Goal: Task Accomplishment & Management: Use online tool/utility

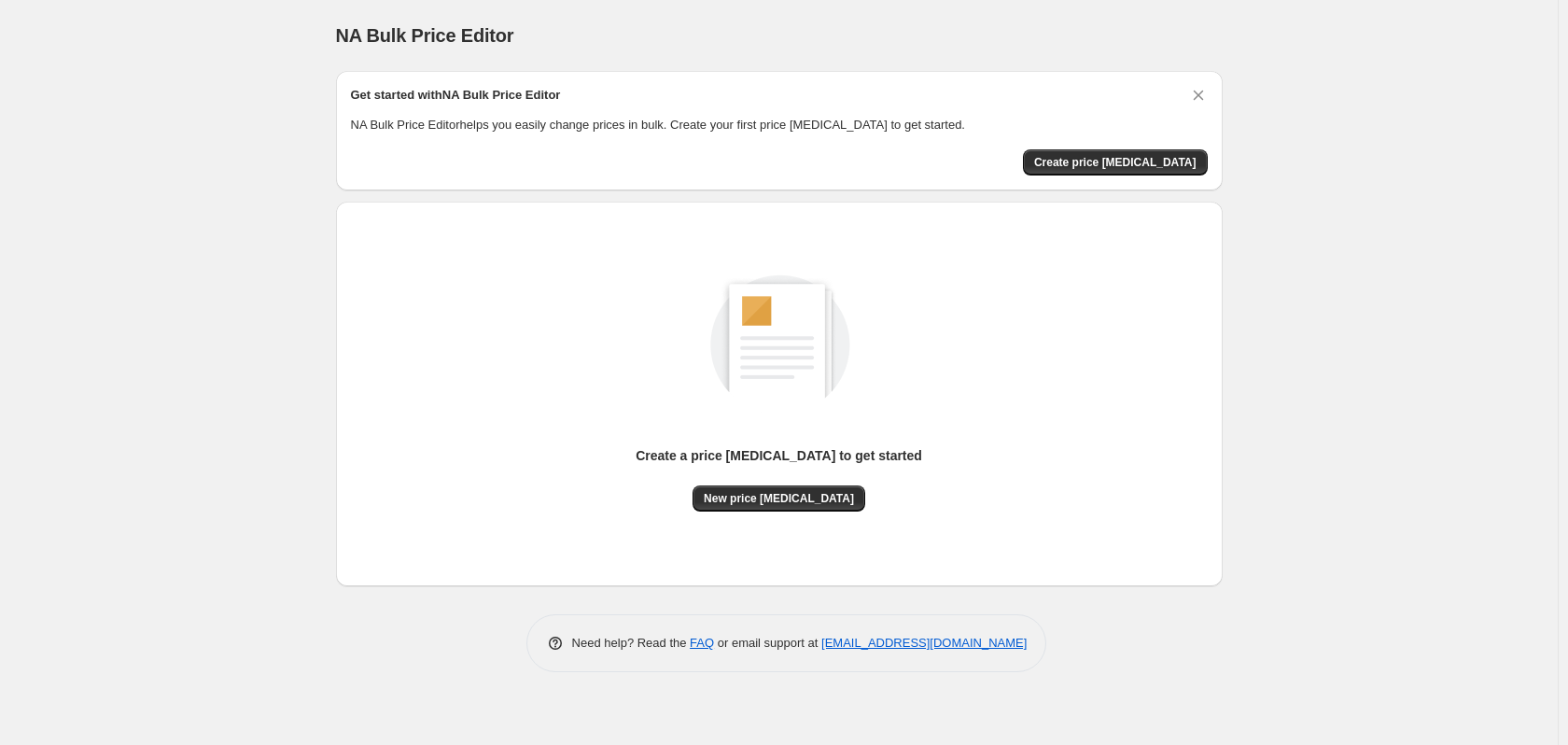
drag, startPoint x: 669, startPoint y: 659, endPoint x: 713, endPoint y: 665, distance: 44.4
click at [669, 659] on div "Need help? Read the FAQ or email support at [EMAIL_ADDRESS][DOMAIN_NAME]" at bounding box center [786, 642] width 520 height 58
drag, startPoint x: 1251, startPoint y: 472, endPoint x: 1234, endPoint y: 499, distance: 31.9
click at [1251, 472] on div "NA Bulk Price Editor. This page is ready NA Bulk Price Editor Get started with …" at bounding box center [779, 372] width 1557 height 745
click at [1127, 167] on span "Create price [MEDICAL_DATA]" at bounding box center [1114, 162] width 162 height 15
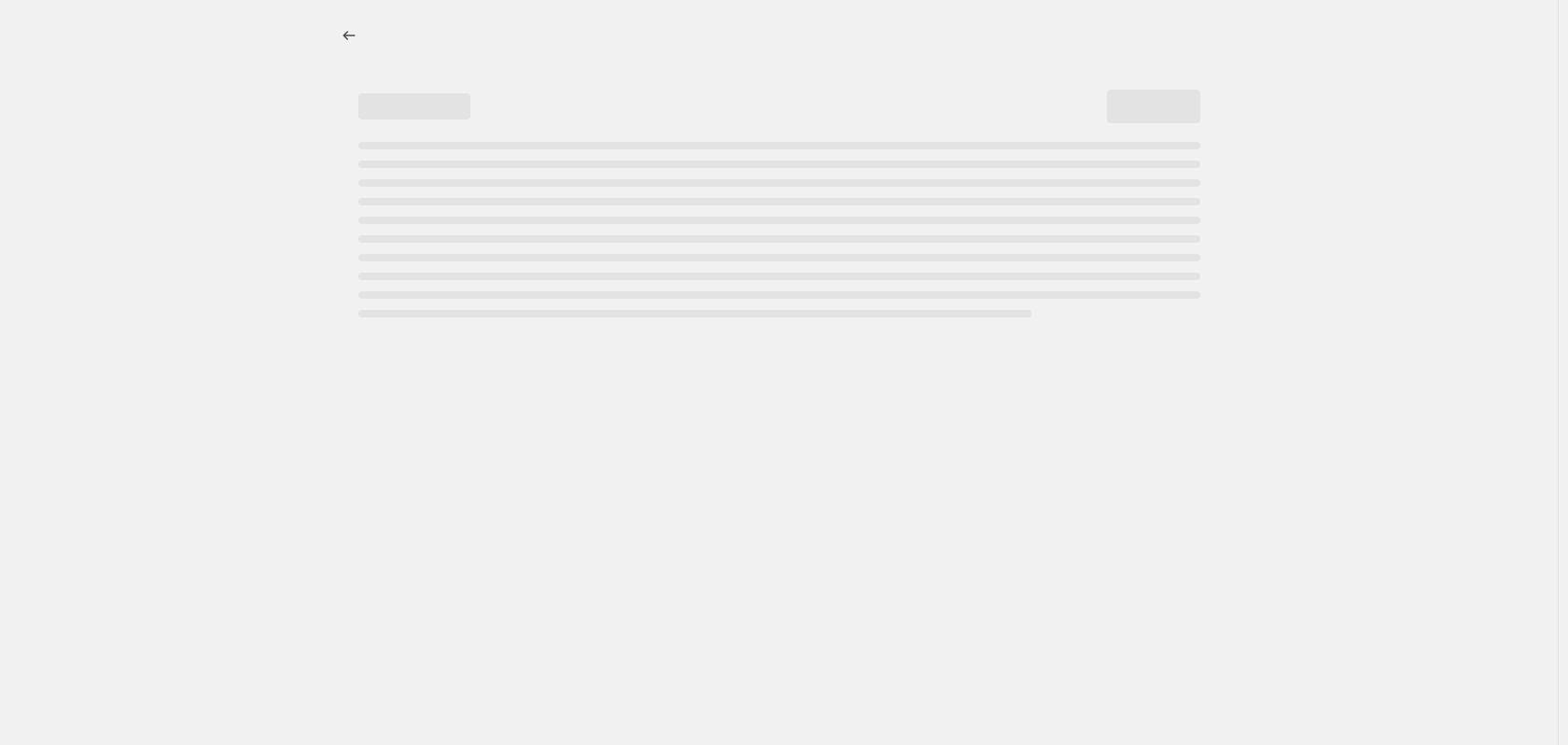
select select "percentage"
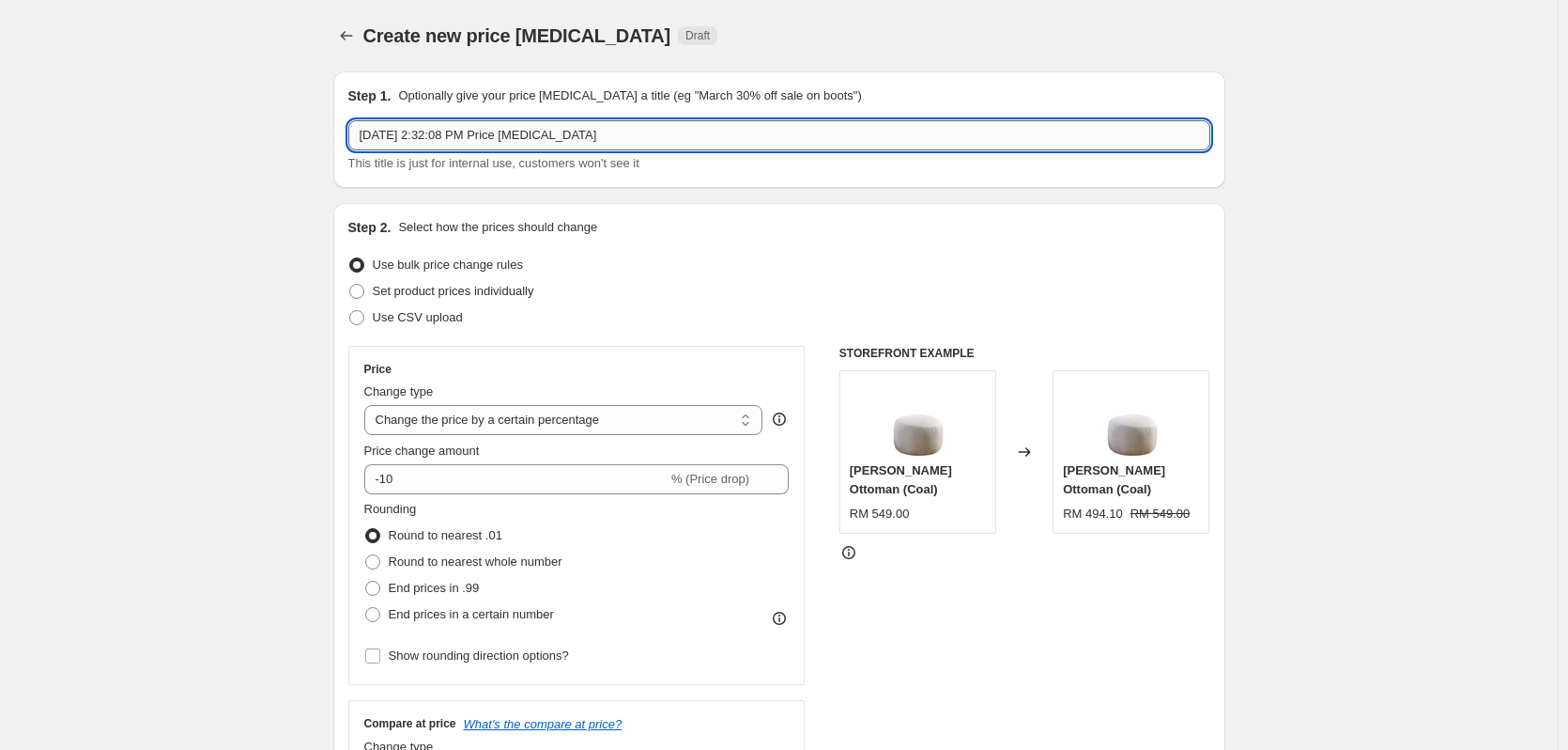
click at [435, 128] on input "[DATE] 2:32:08 PM Price [MEDICAL_DATA]" at bounding box center [780, 135] width 863 height 30
type input "Live Host [DATE]"
click at [370, 292] on label "Set product prices individually" at bounding box center [442, 291] width 186 height 27
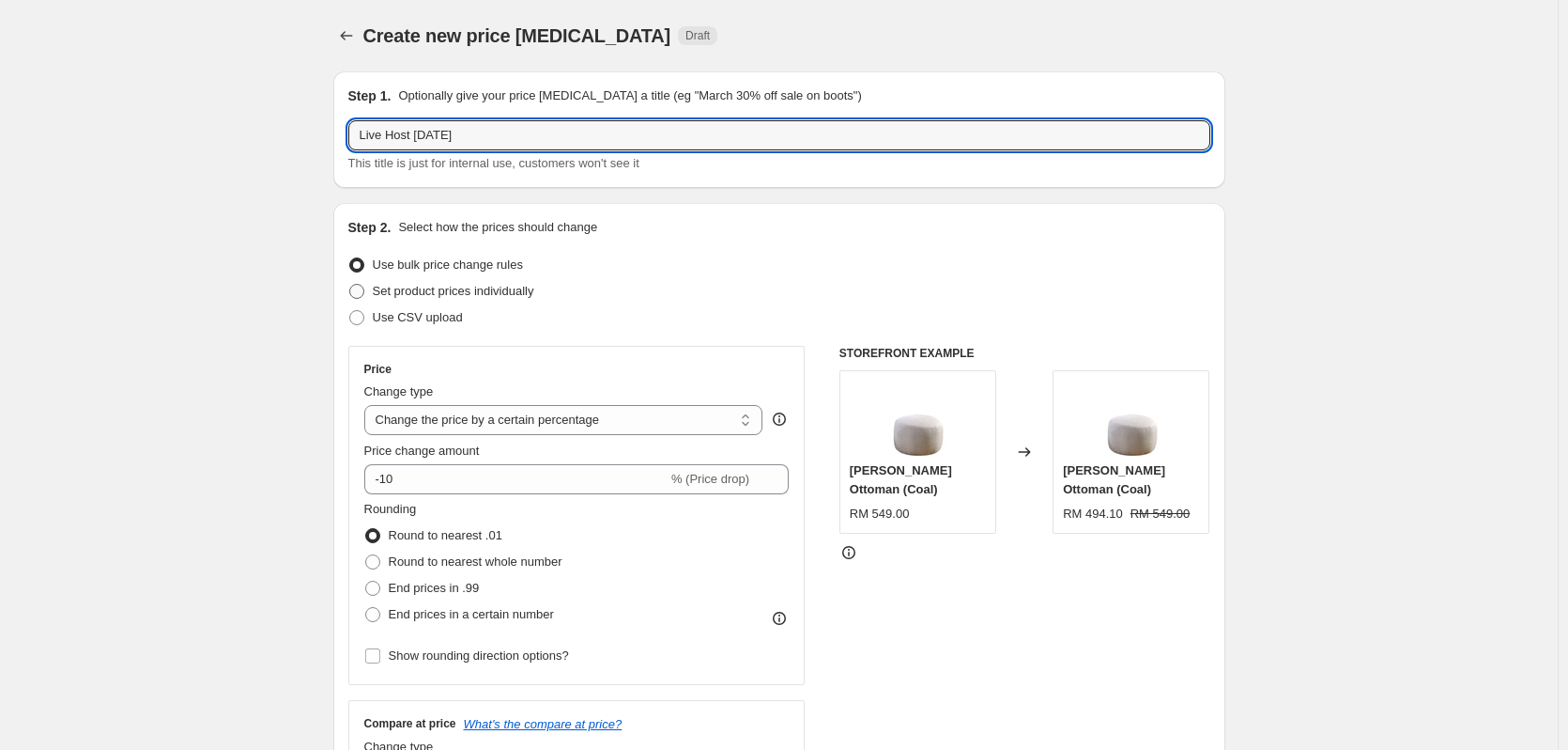
click at [351, 285] on input "Set product prices individually" at bounding box center [350, 284] width 1 height 1
radio input "true"
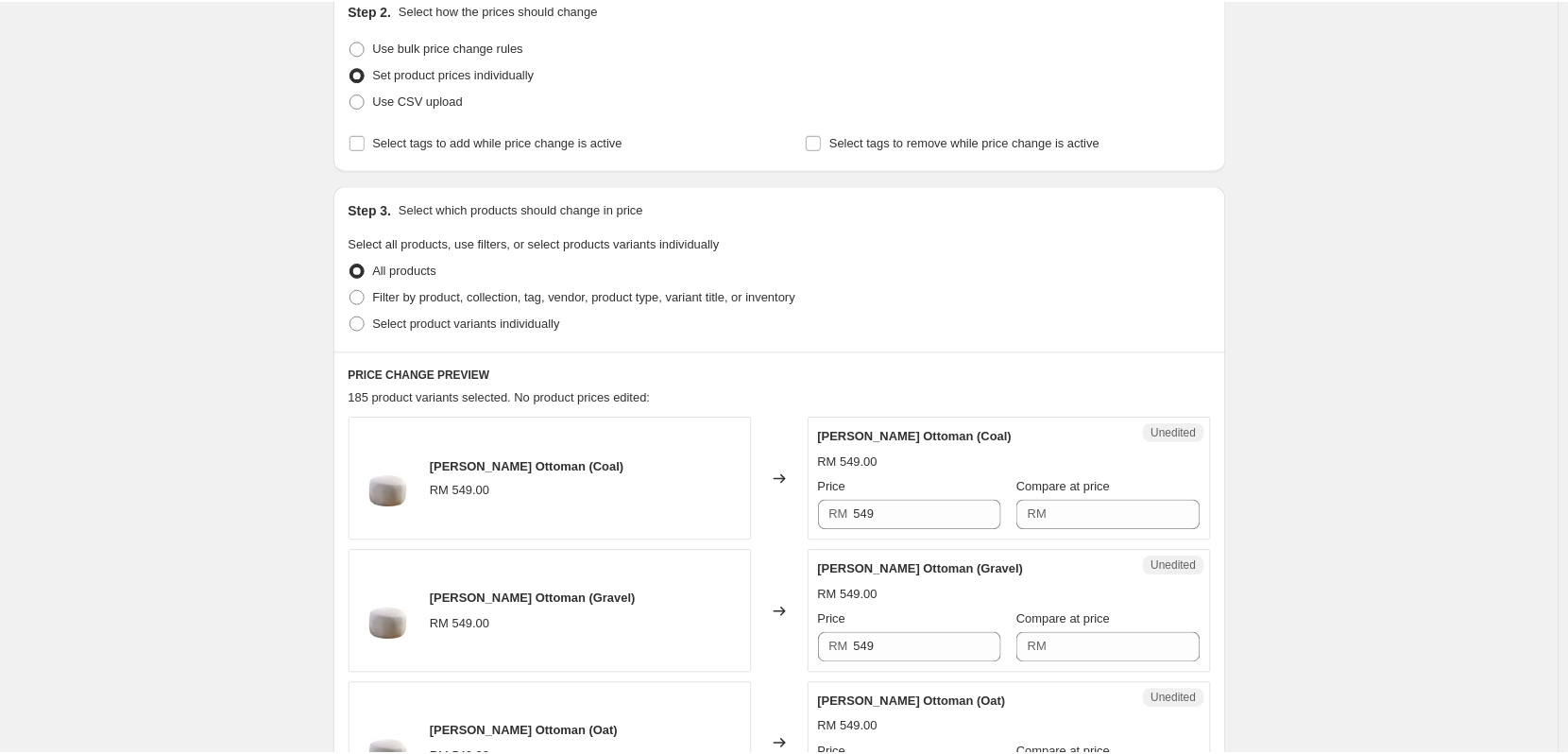
scroll to position [189, 0]
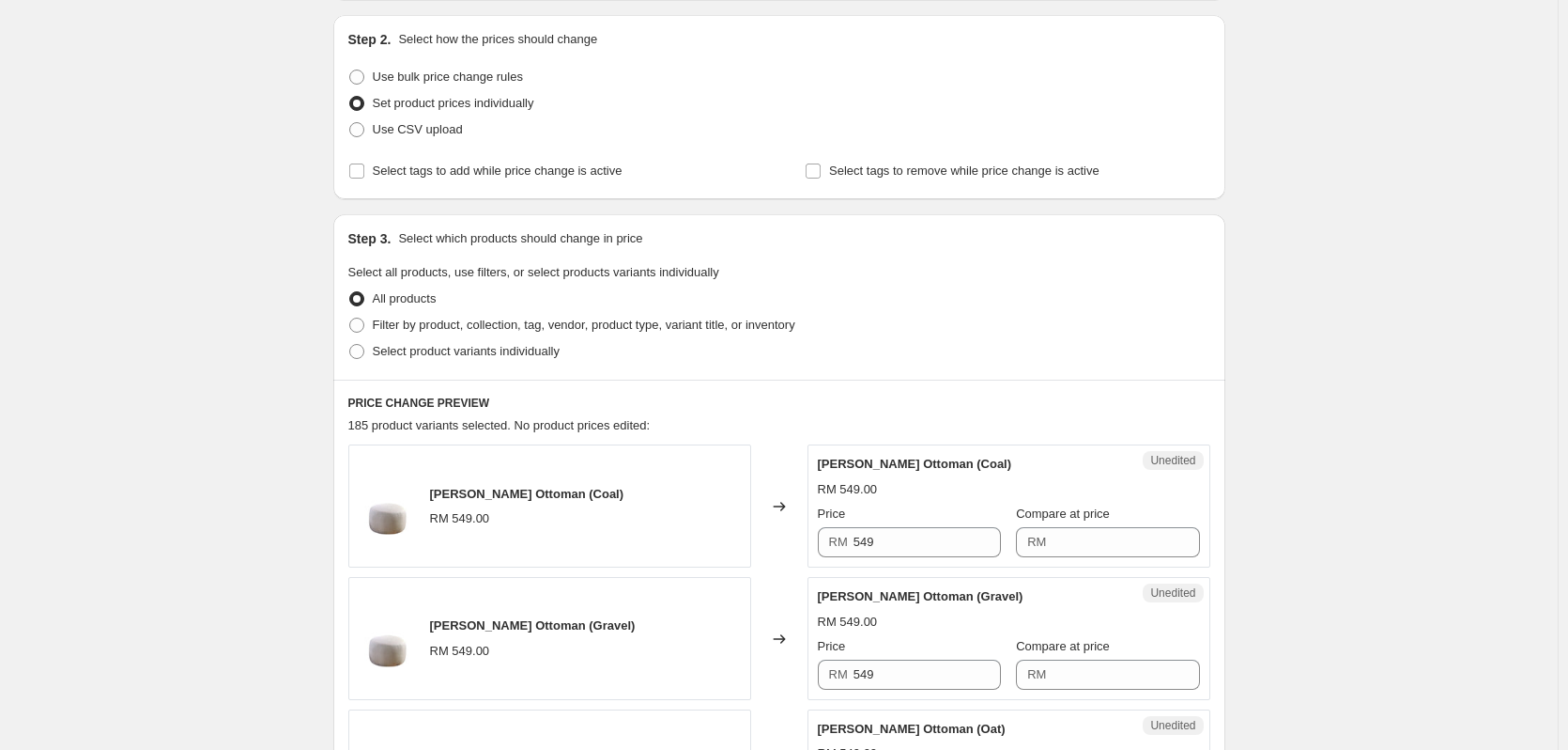
click at [349, 317] on div "Step 3. Select which products should change in price Select all products, use f…" at bounding box center [779, 296] width 892 height 165
click at [362, 323] on span at bounding box center [357, 324] width 15 height 15
click at [351, 318] on input "Filter by product, collection, tag, vendor, product type, variant title, or inv…" at bounding box center [350, 317] width 1 height 1
radio input "true"
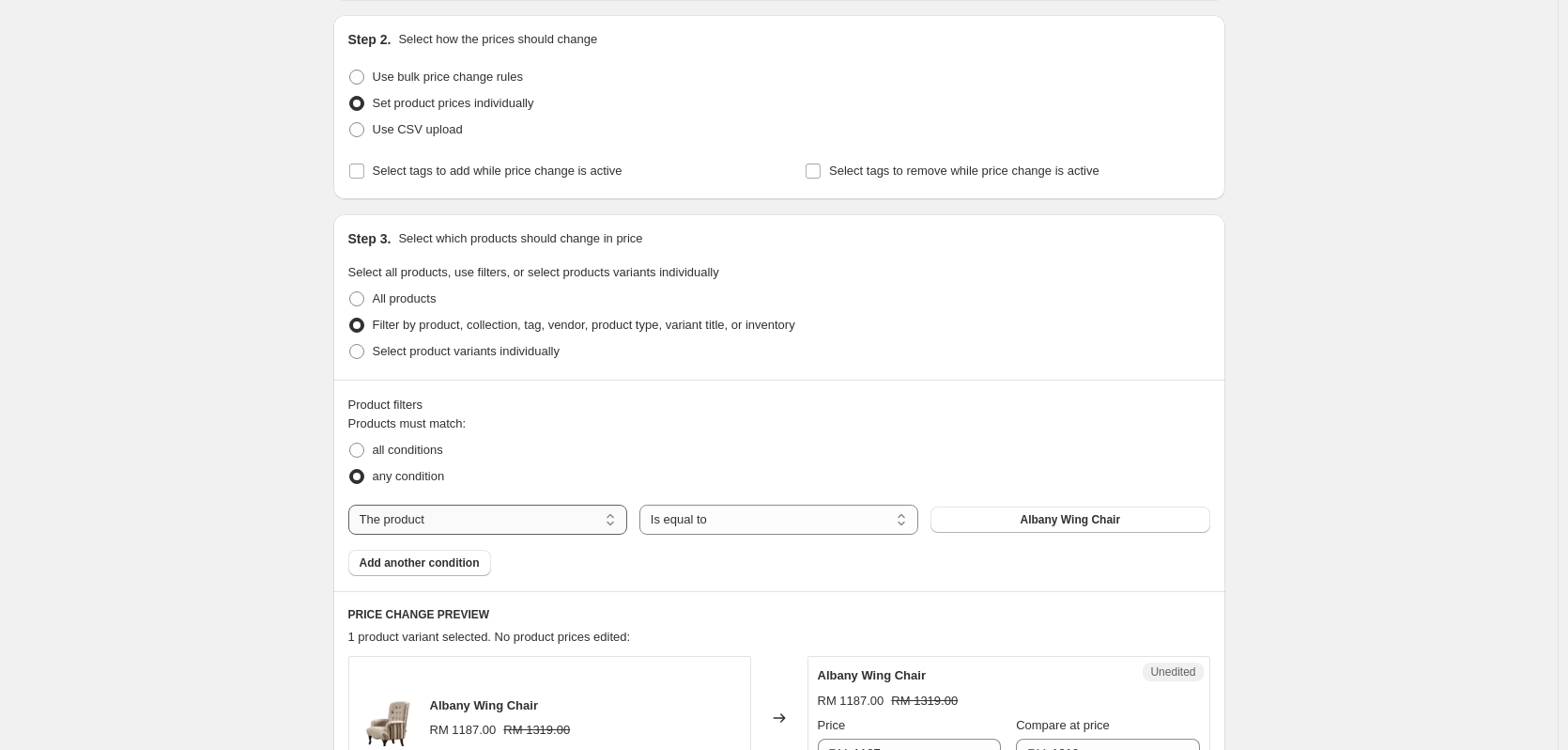
click at [507, 523] on select "The product The product's collection The product's tag The product's vendor The…" at bounding box center [488, 519] width 279 height 30
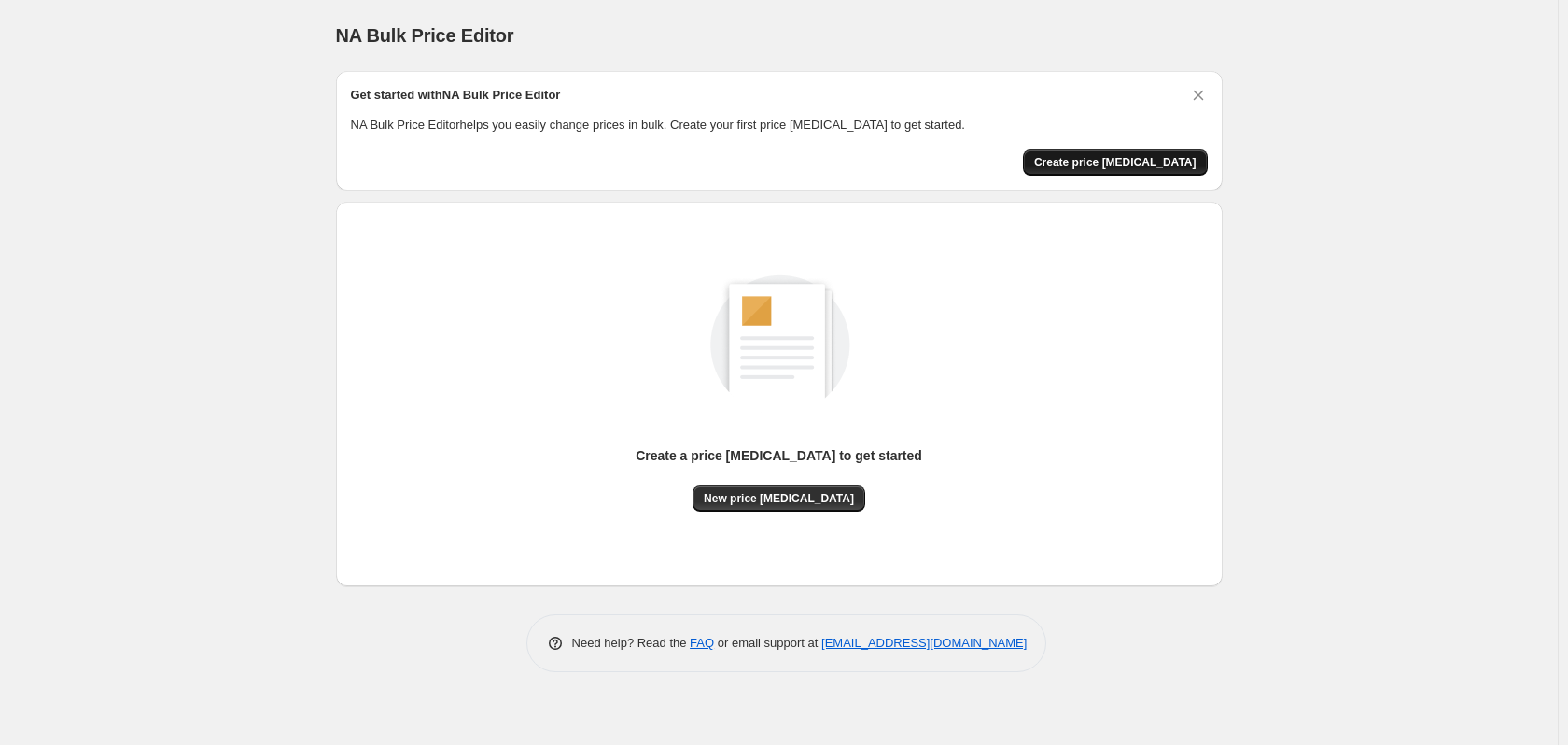
click at [1117, 160] on span "Create price [MEDICAL_DATA]" at bounding box center [1114, 162] width 162 height 15
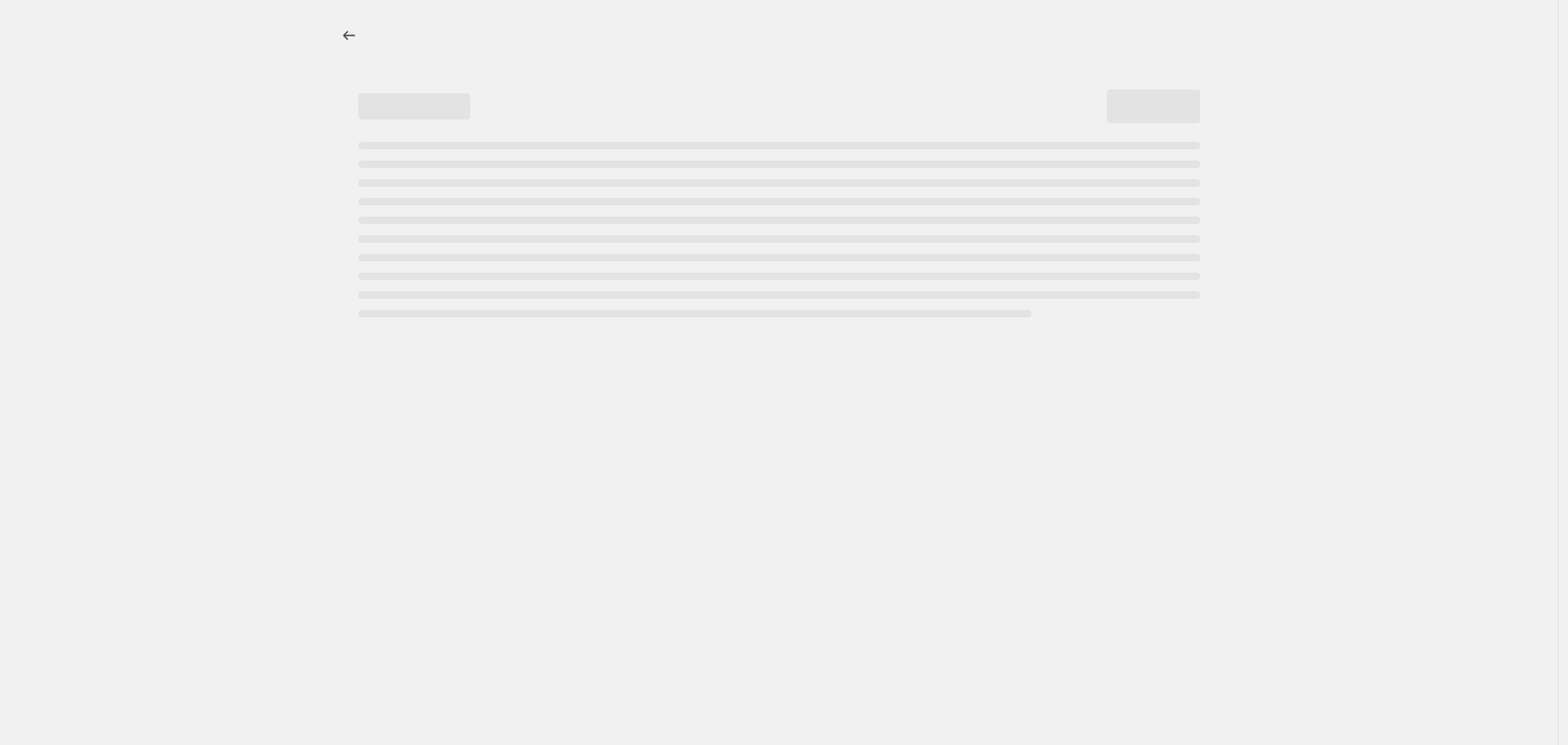
select select "percentage"
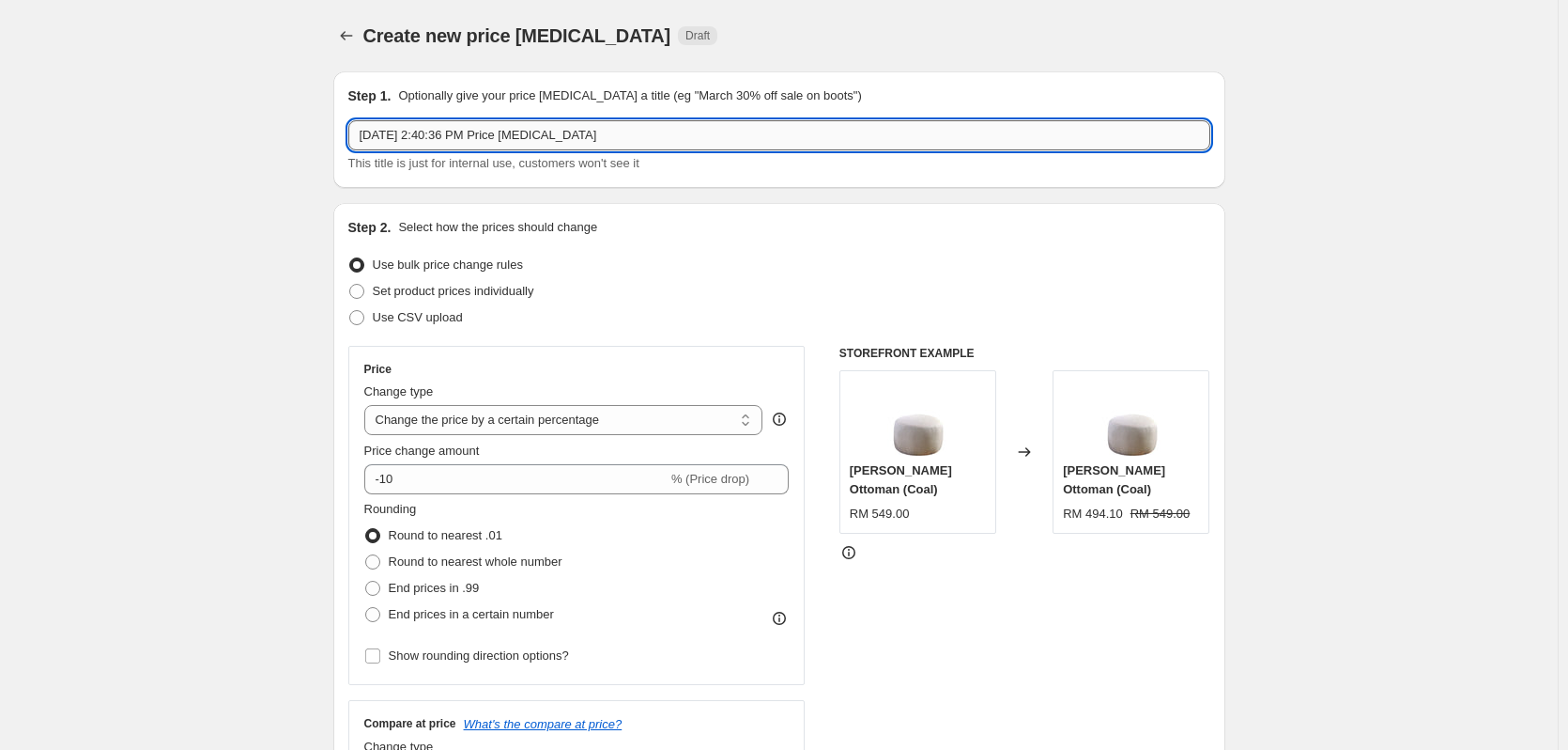
click at [441, 136] on input "Sep 22, 2025, 2:40:36 PM Price change job" at bounding box center [780, 135] width 863 height 30
type input "Live Host [DATE]"
click at [354, 295] on span at bounding box center [357, 291] width 15 height 15
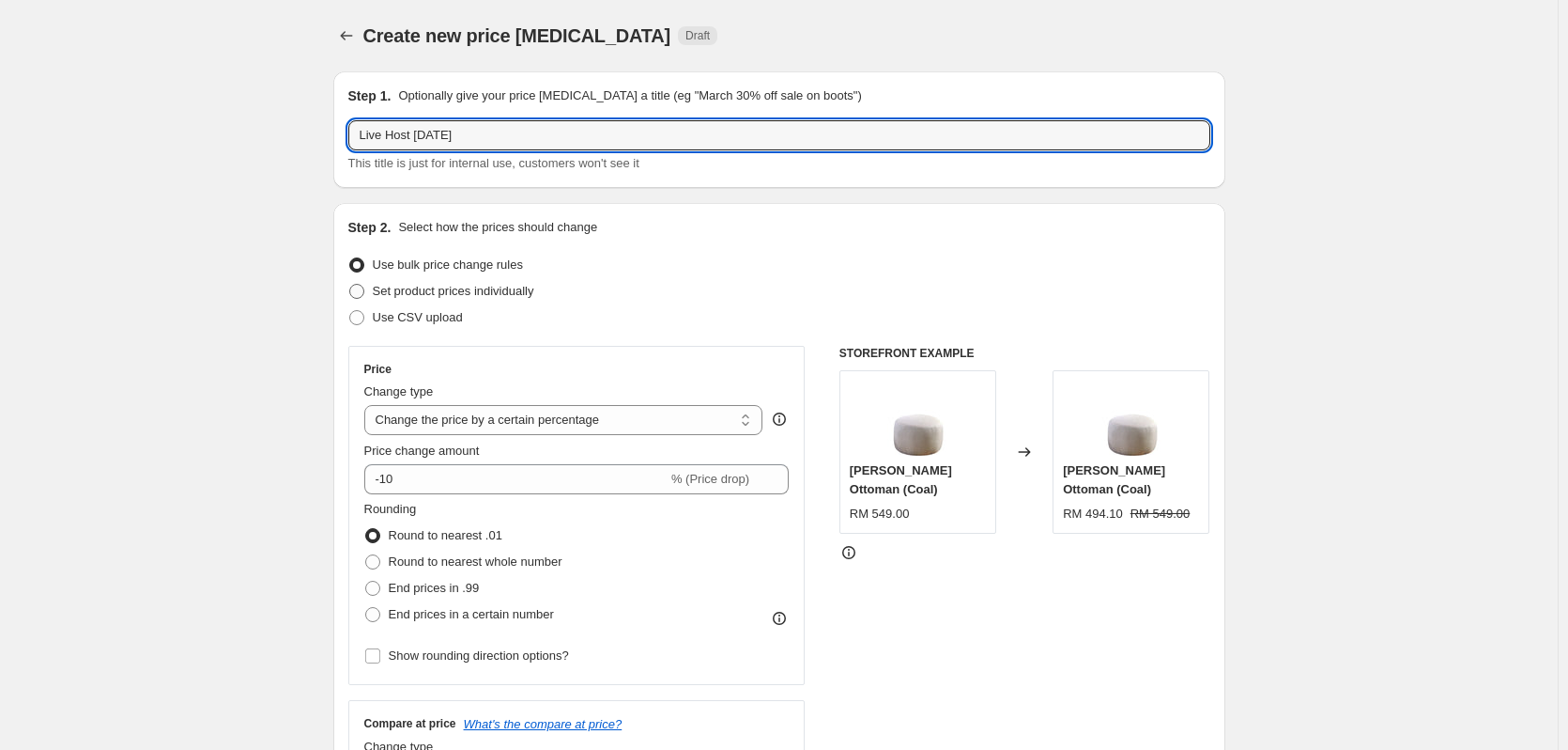
click at [351, 285] on input "Set product prices individually" at bounding box center [350, 284] width 1 height 1
radio input "true"
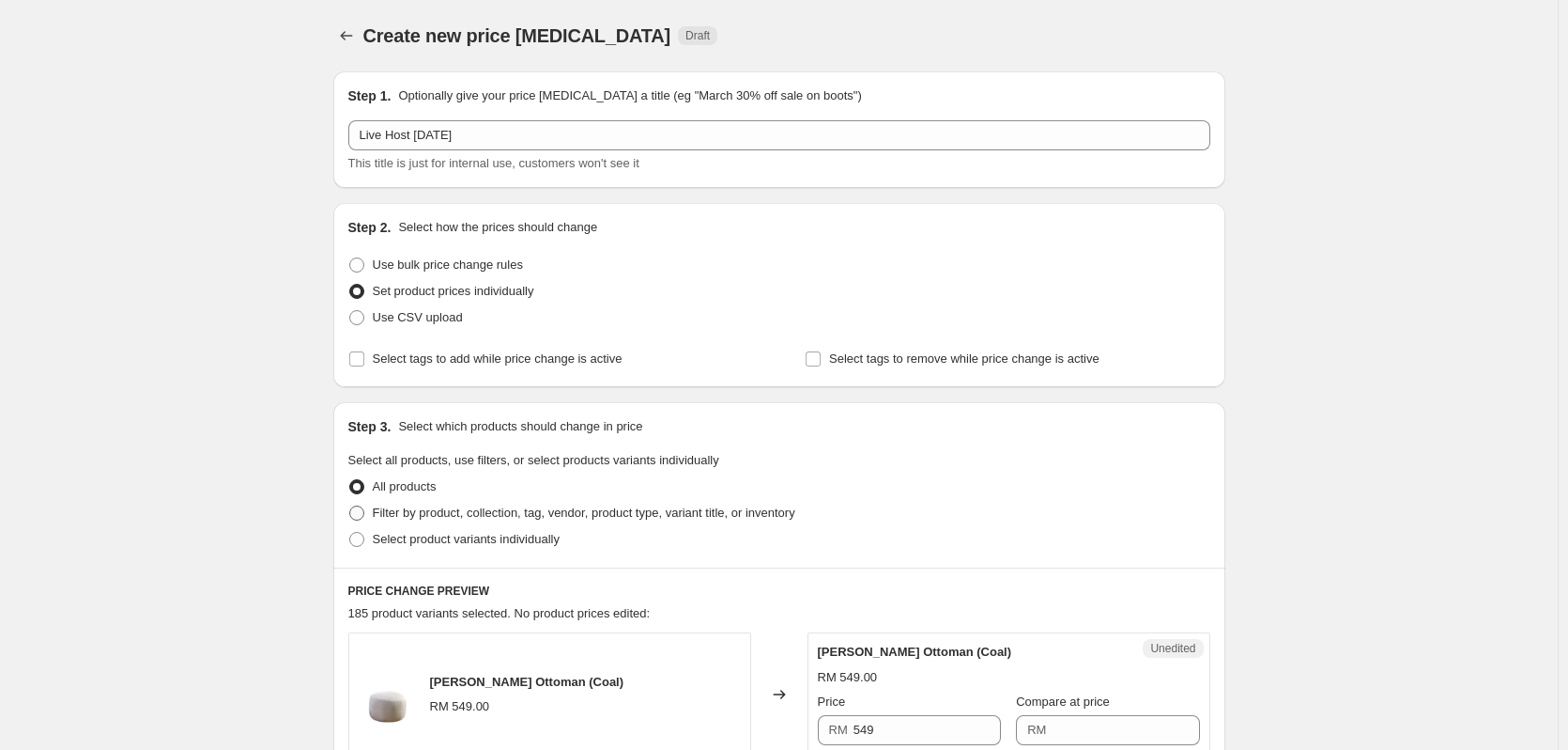
click at [362, 516] on span at bounding box center [357, 512] width 15 height 15
click at [351, 506] on input "Filter by product, collection, tag, vendor, product type, variant title, or inv…" at bounding box center [350, 505] width 1 height 1
radio input "true"
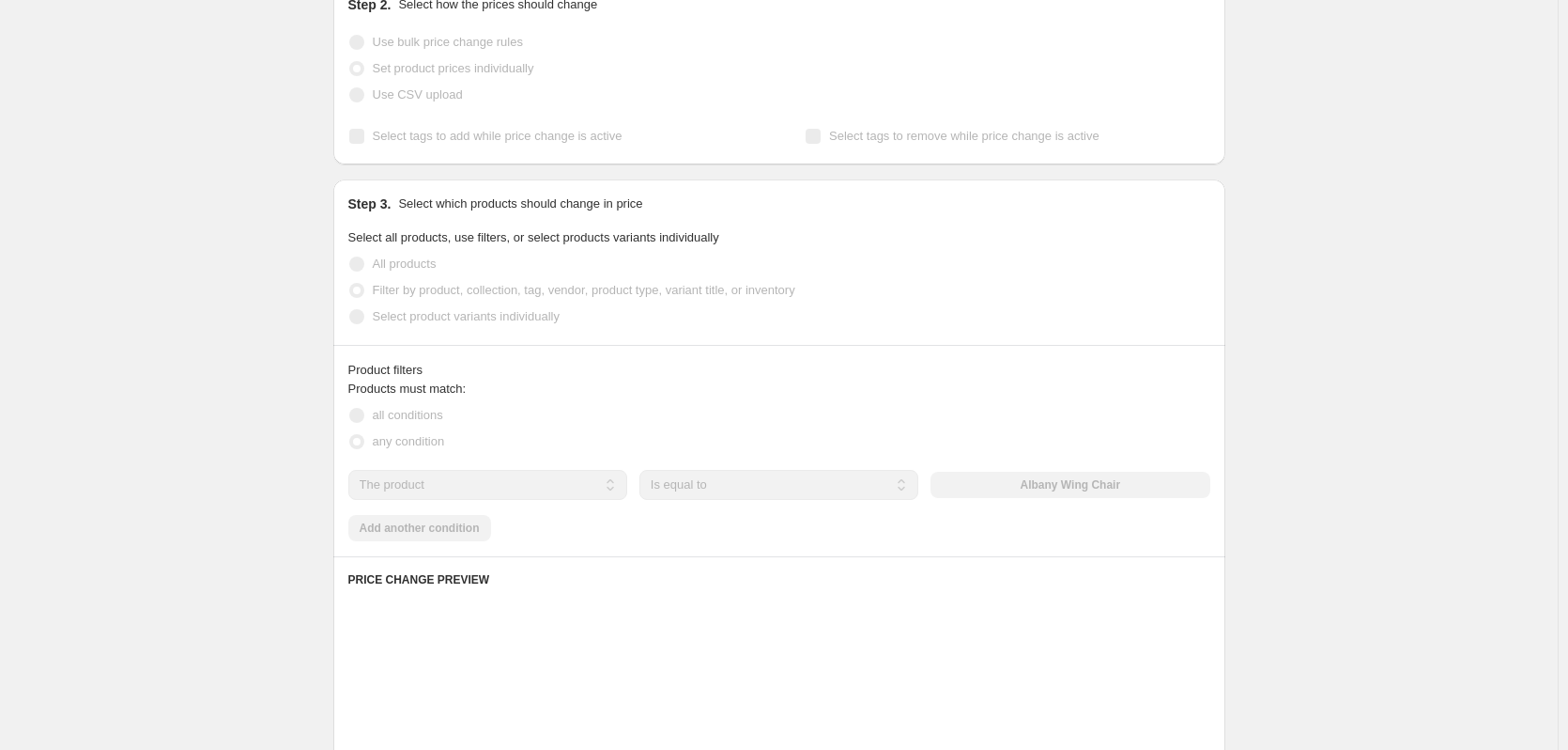
scroll to position [282, 0]
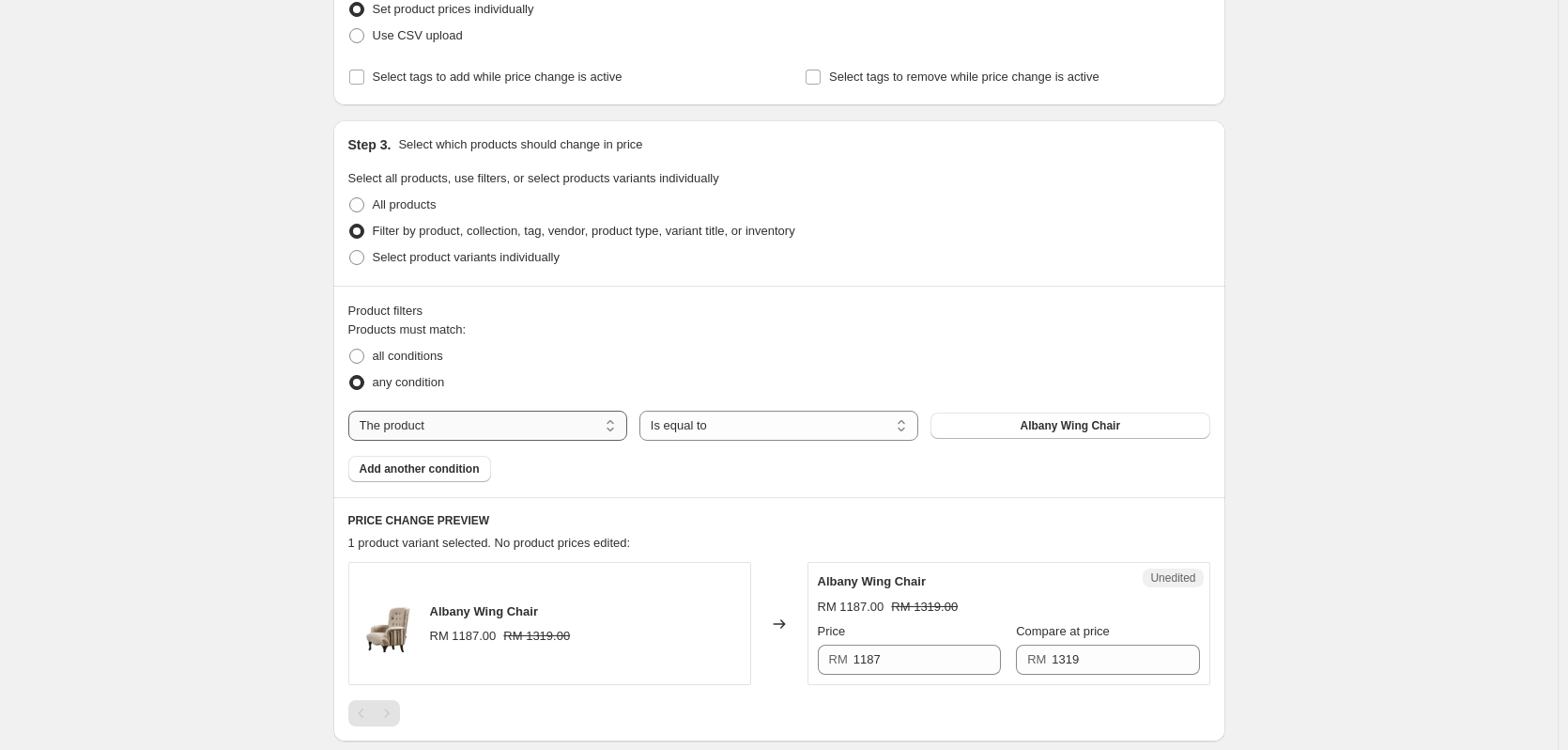
click at [487, 423] on select "The product The product's collection The product's tag The product's vendor The…" at bounding box center [488, 425] width 279 height 30
select select "collection"
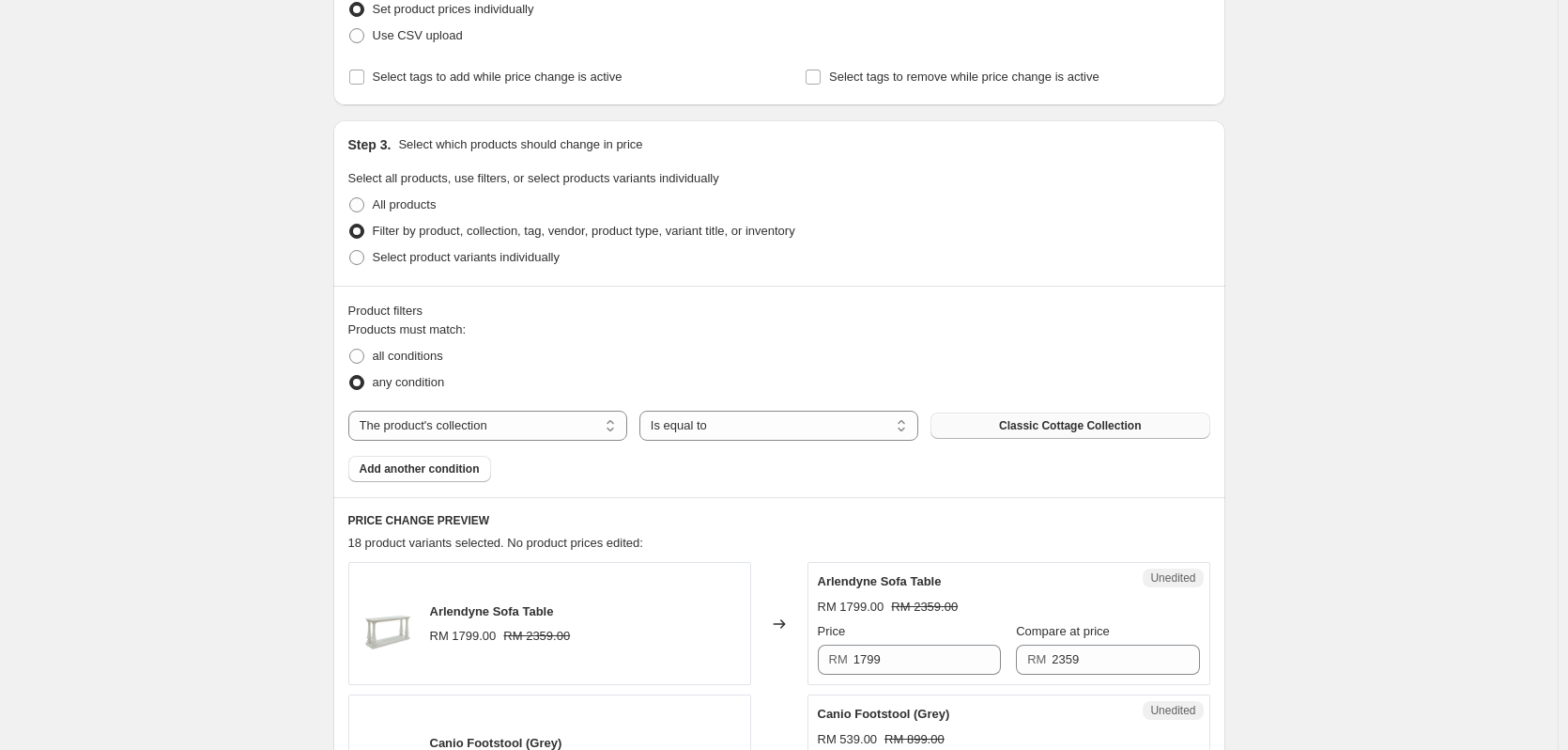
click at [1036, 426] on span "Classic Cottage Collection" at bounding box center [1070, 425] width 142 height 15
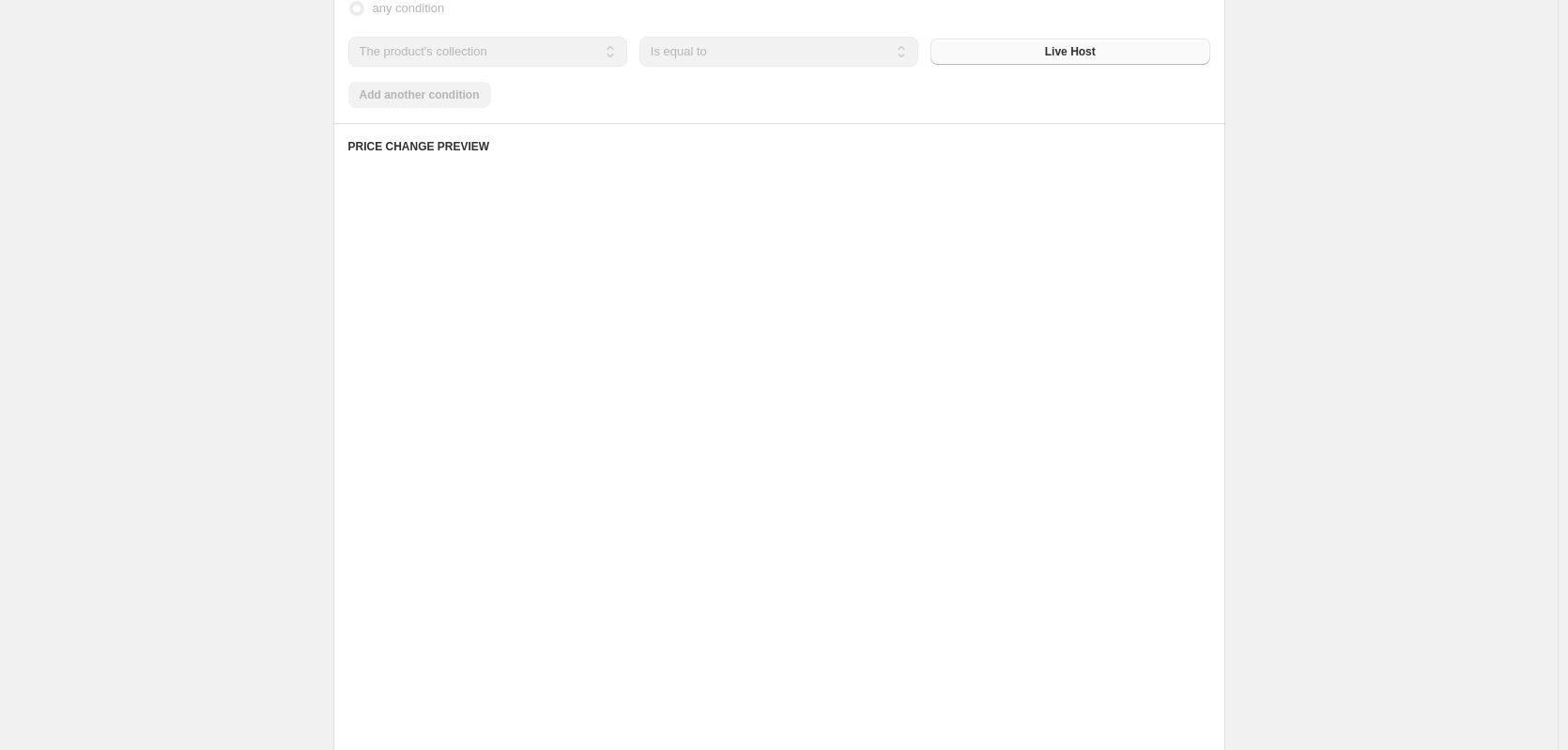
scroll to position [657, 0]
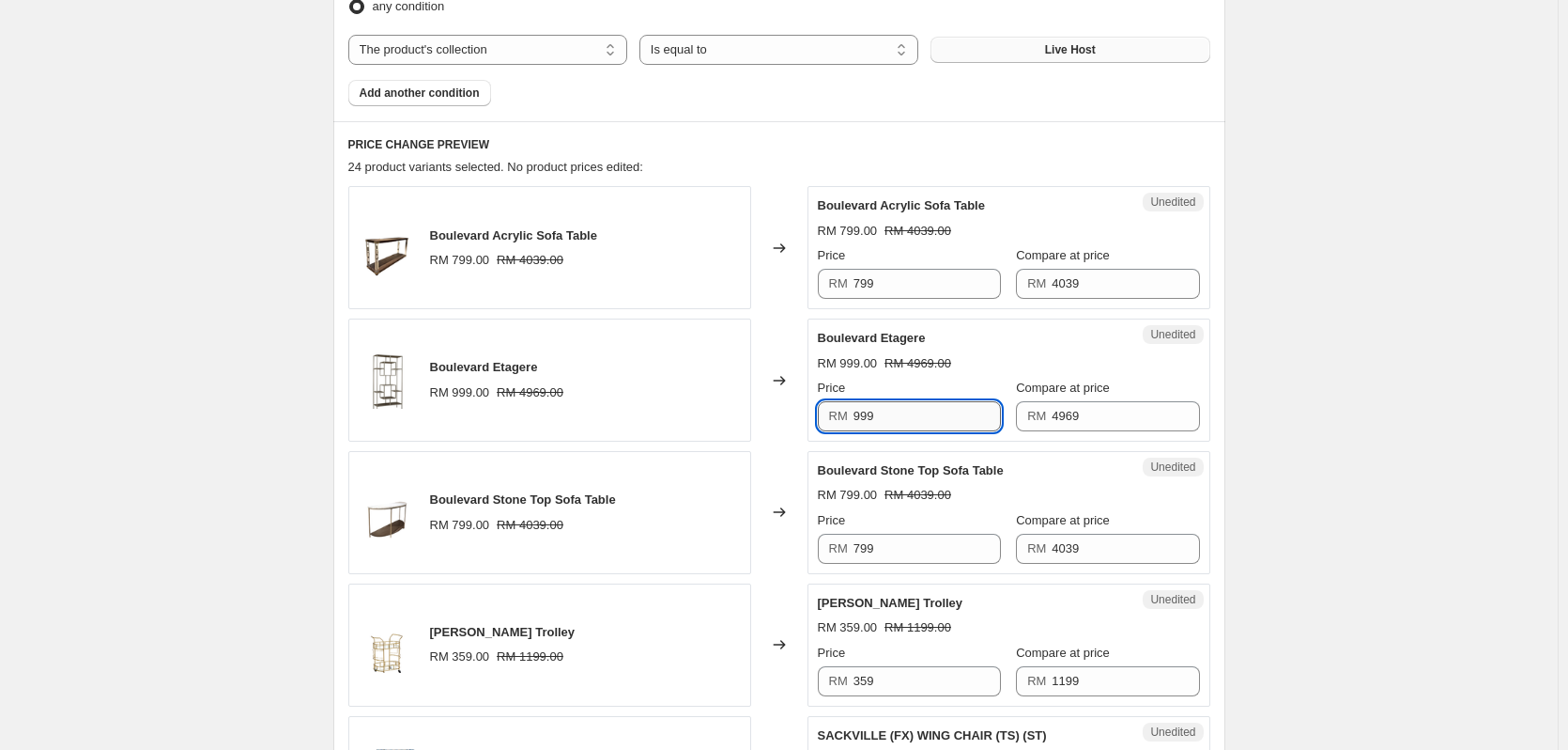
click at [883, 423] on input "999" at bounding box center [927, 416] width 147 height 30
type input "799"
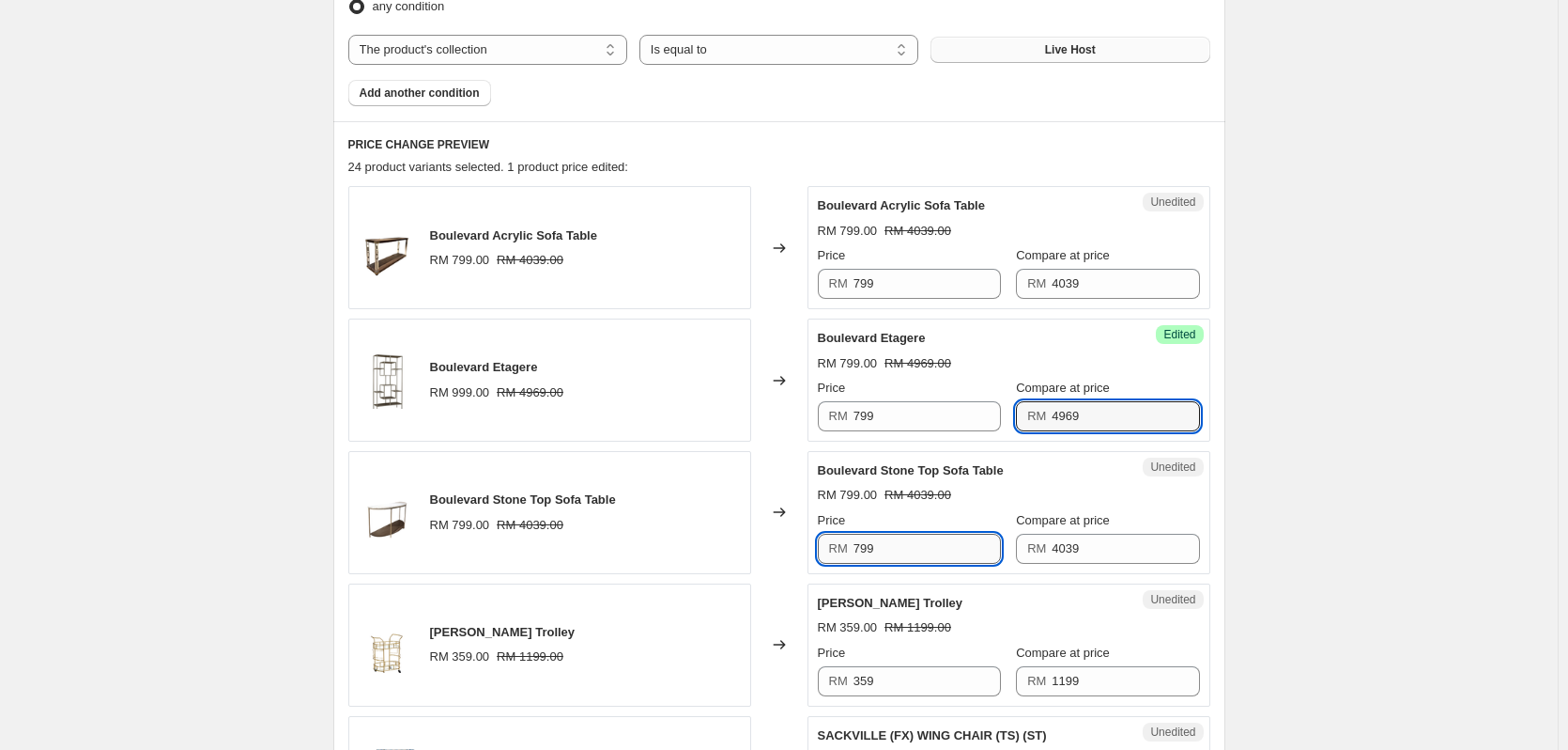
click at [914, 543] on input "799" at bounding box center [927, 548] width 147 height 30
type input "599"
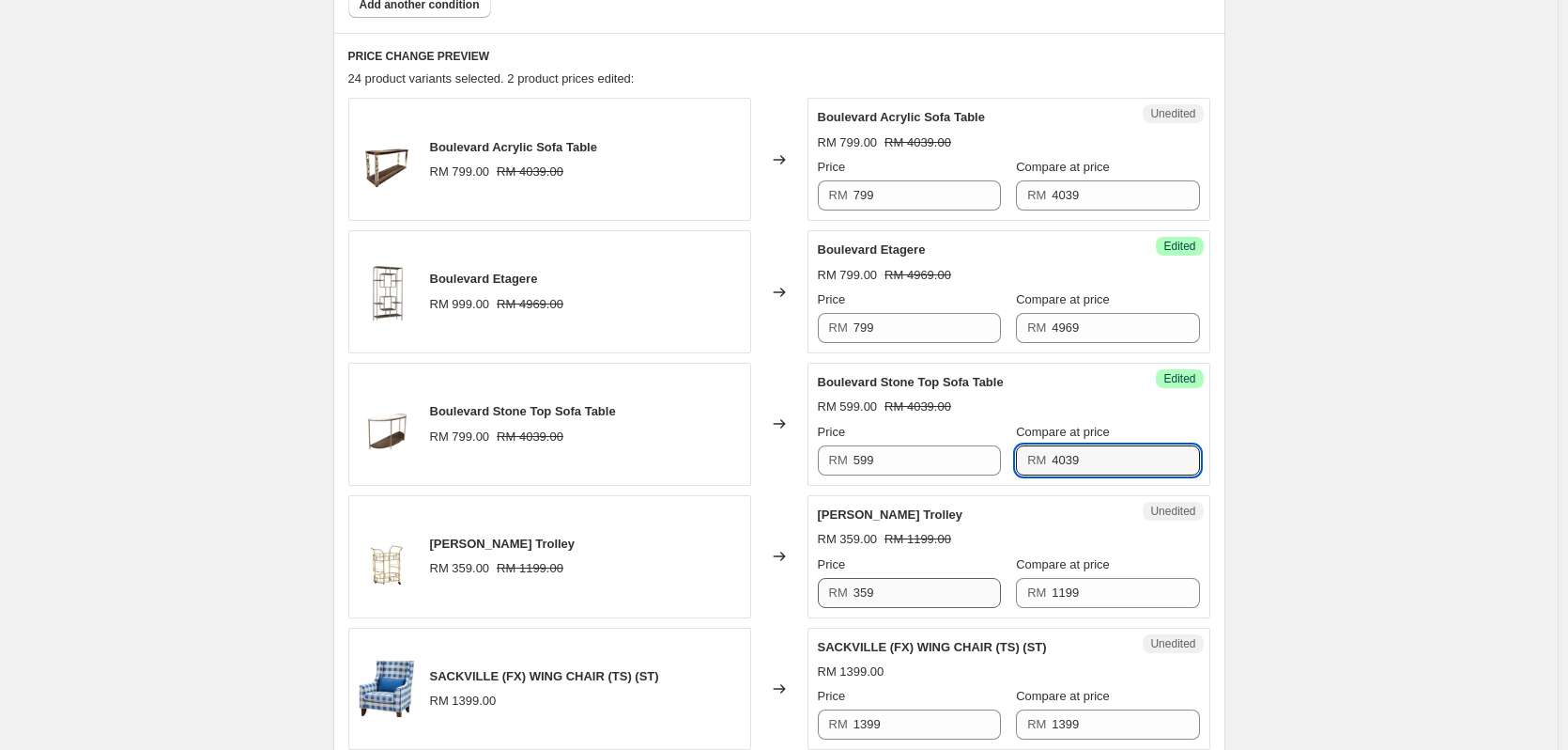
scroll to position [751, 0]
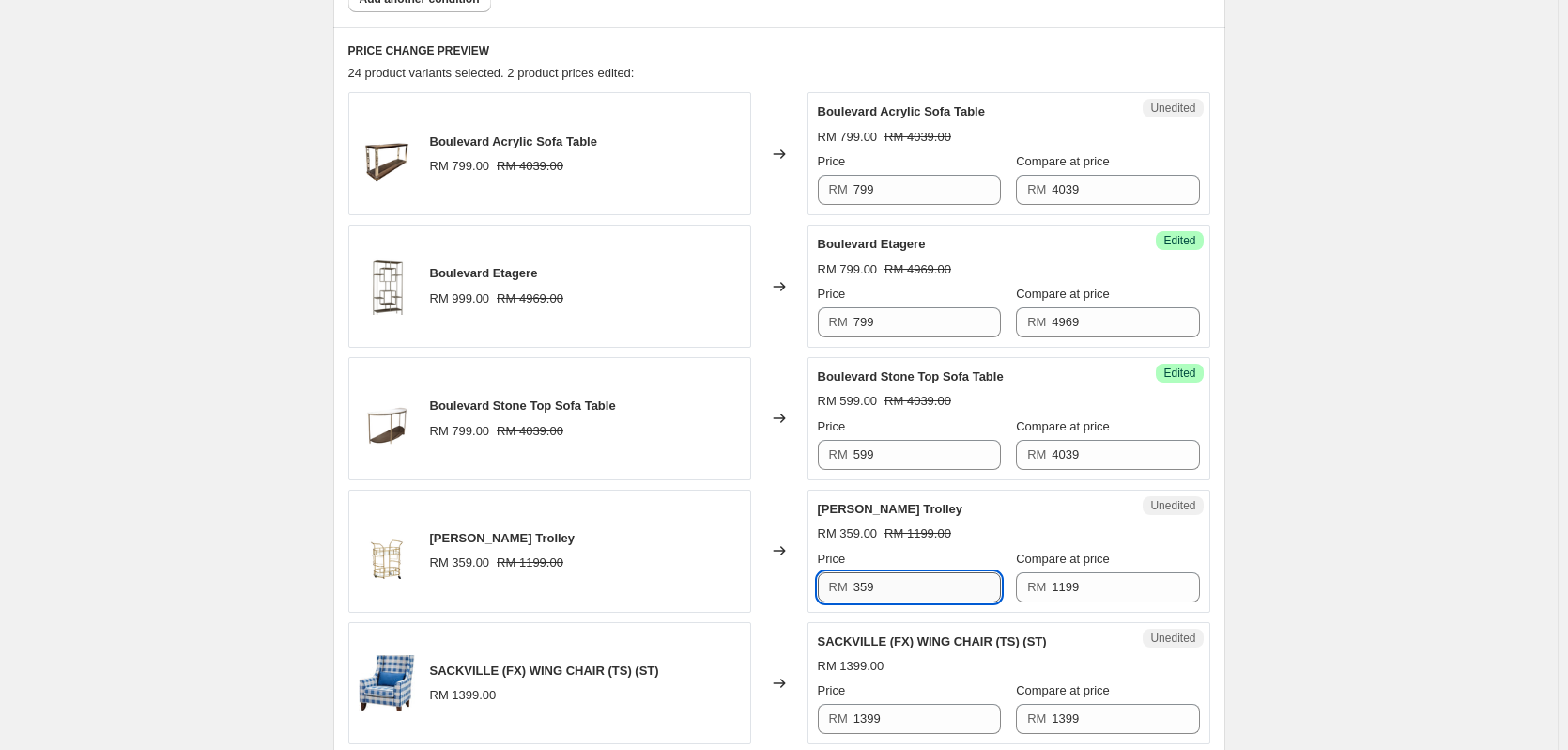
click at [904, 587] on input "359" at bounding box center [927, 587] width 147 height 30
type input "349"
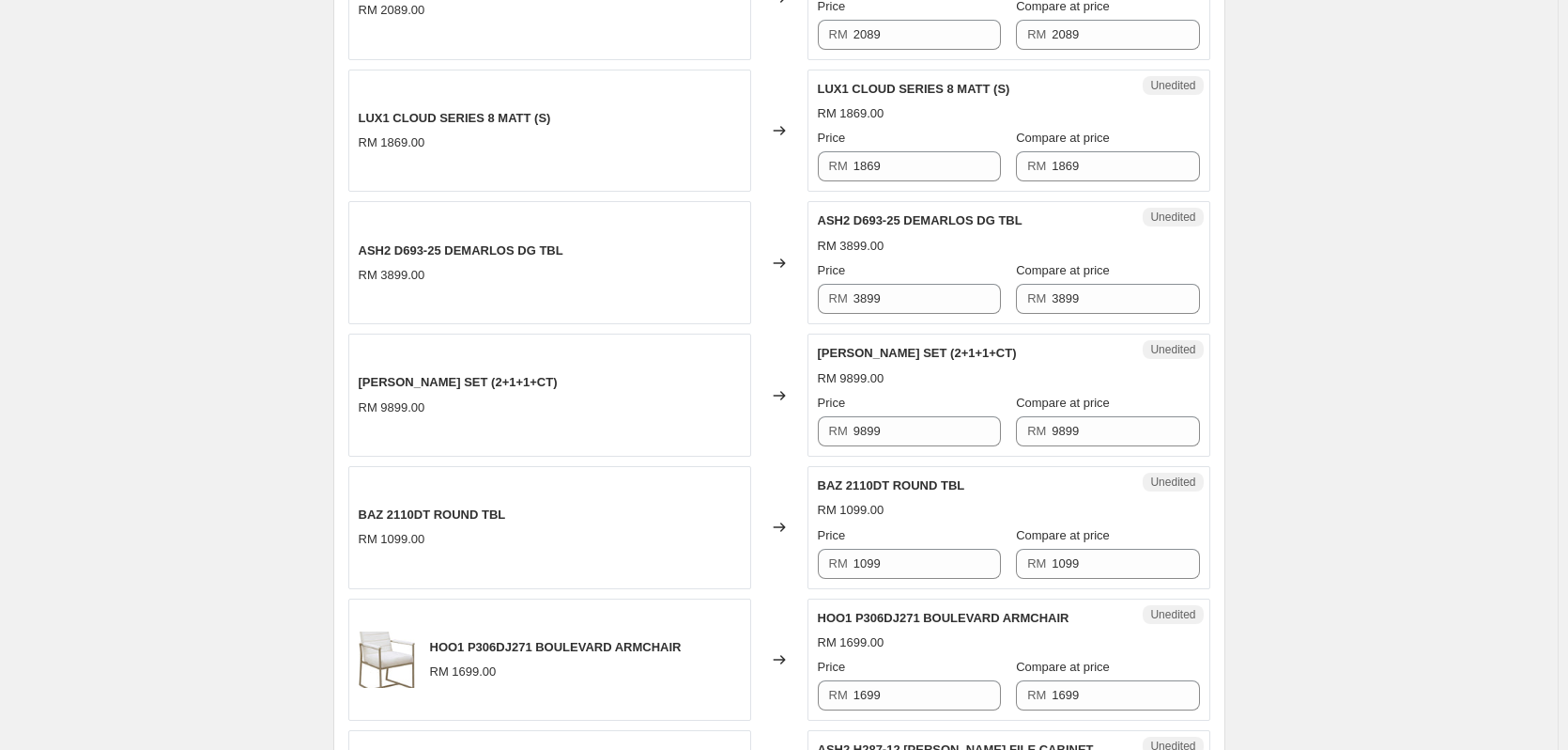
scroll to position [2724, 0]
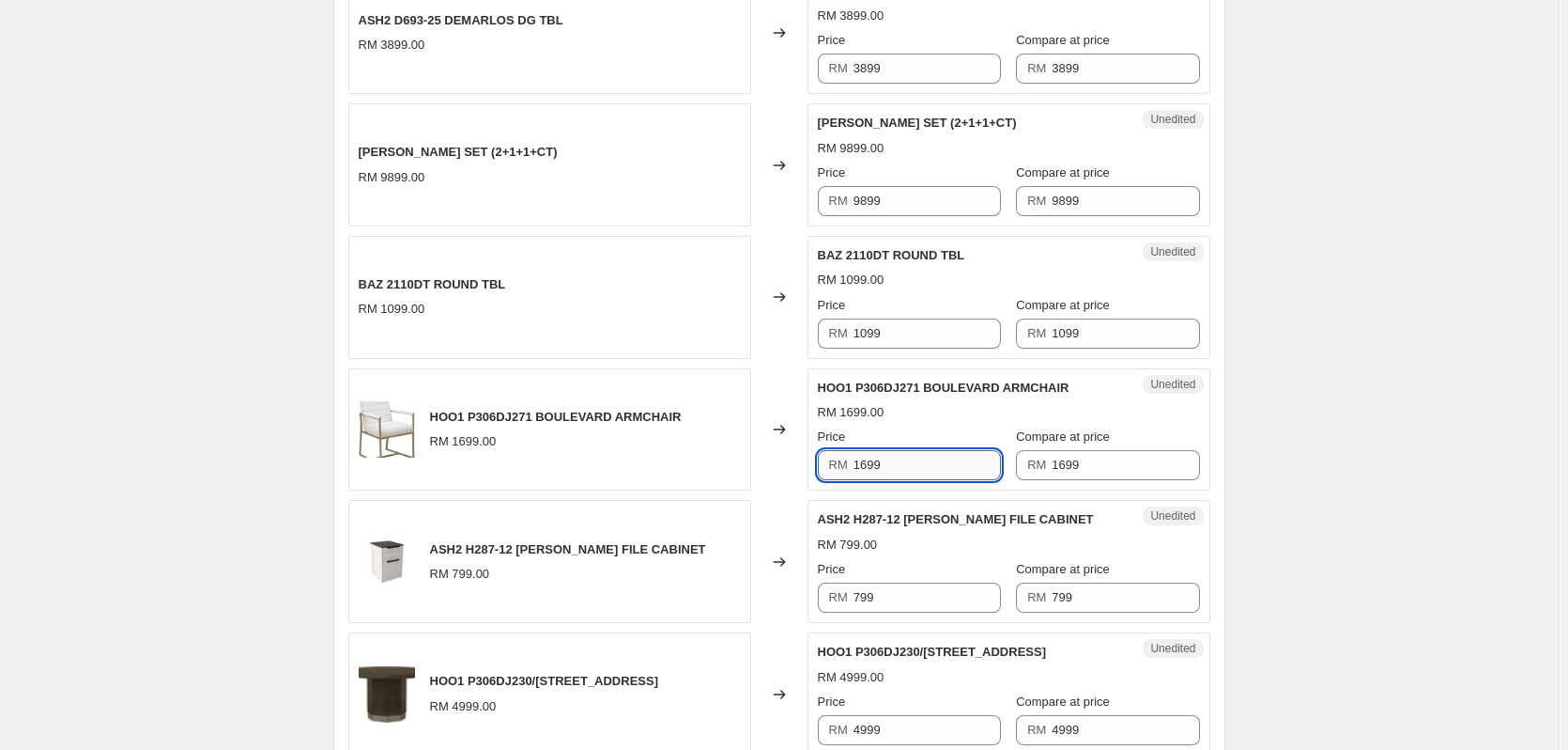
click at [874, 470] on input "1699" at bounding box center [927, 464] width 147 height 30
type input "399"
click at [896, 581] on div "Price RM 799" at bounding box center [909, 586] width 183 height 52
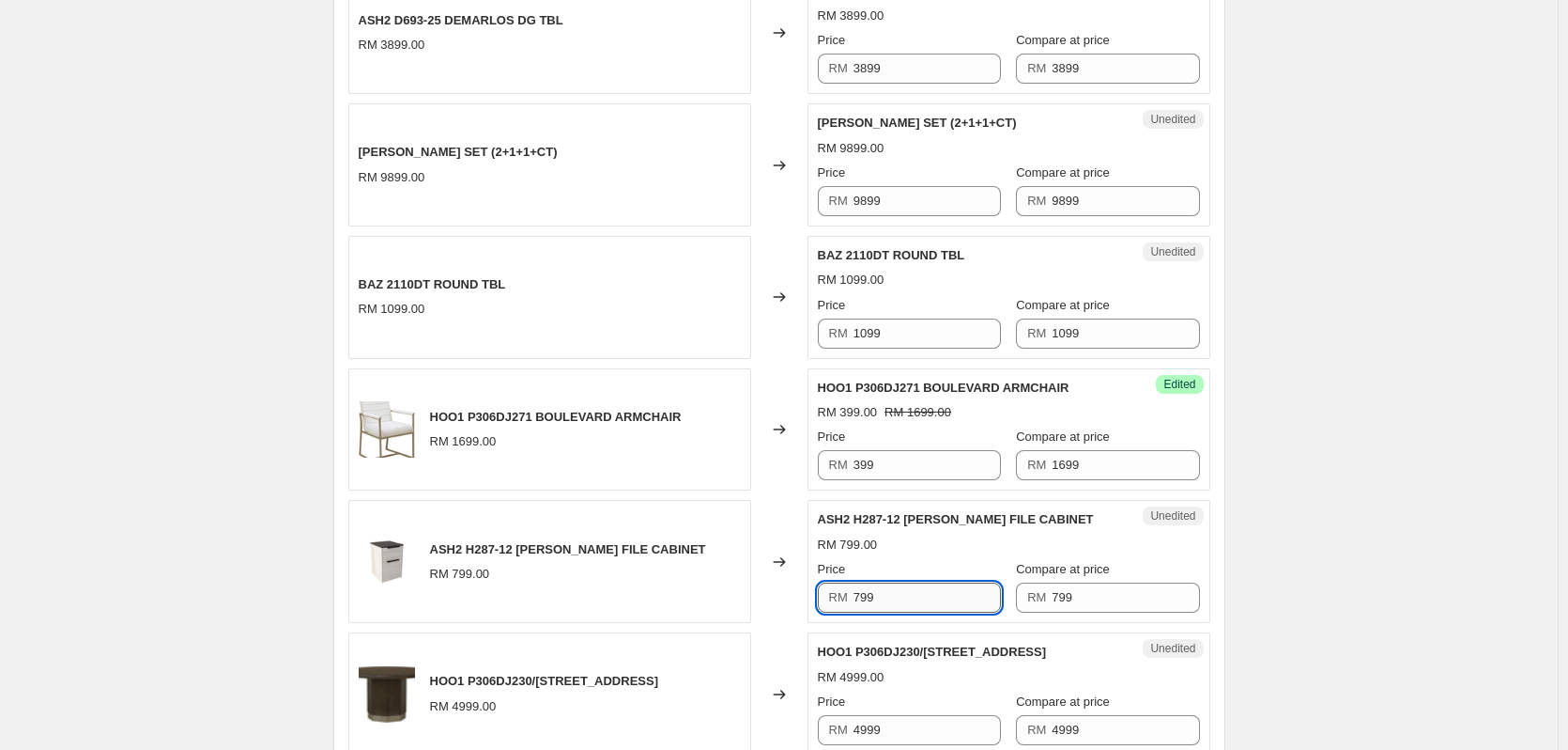
click at [885, 593] on input "799" at bounding box center [927, 597] width 147 height 30
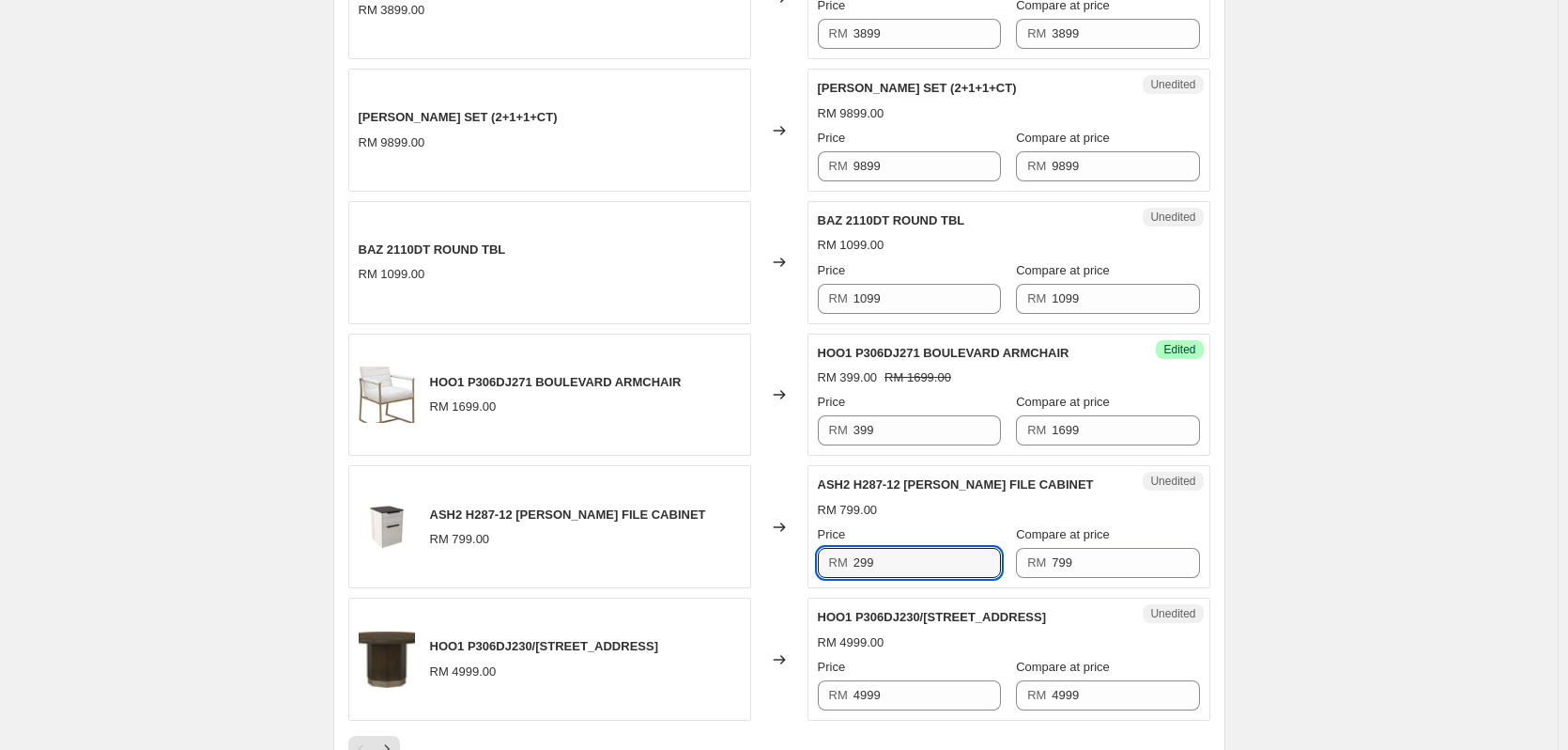
scroll to position [2818, 0]
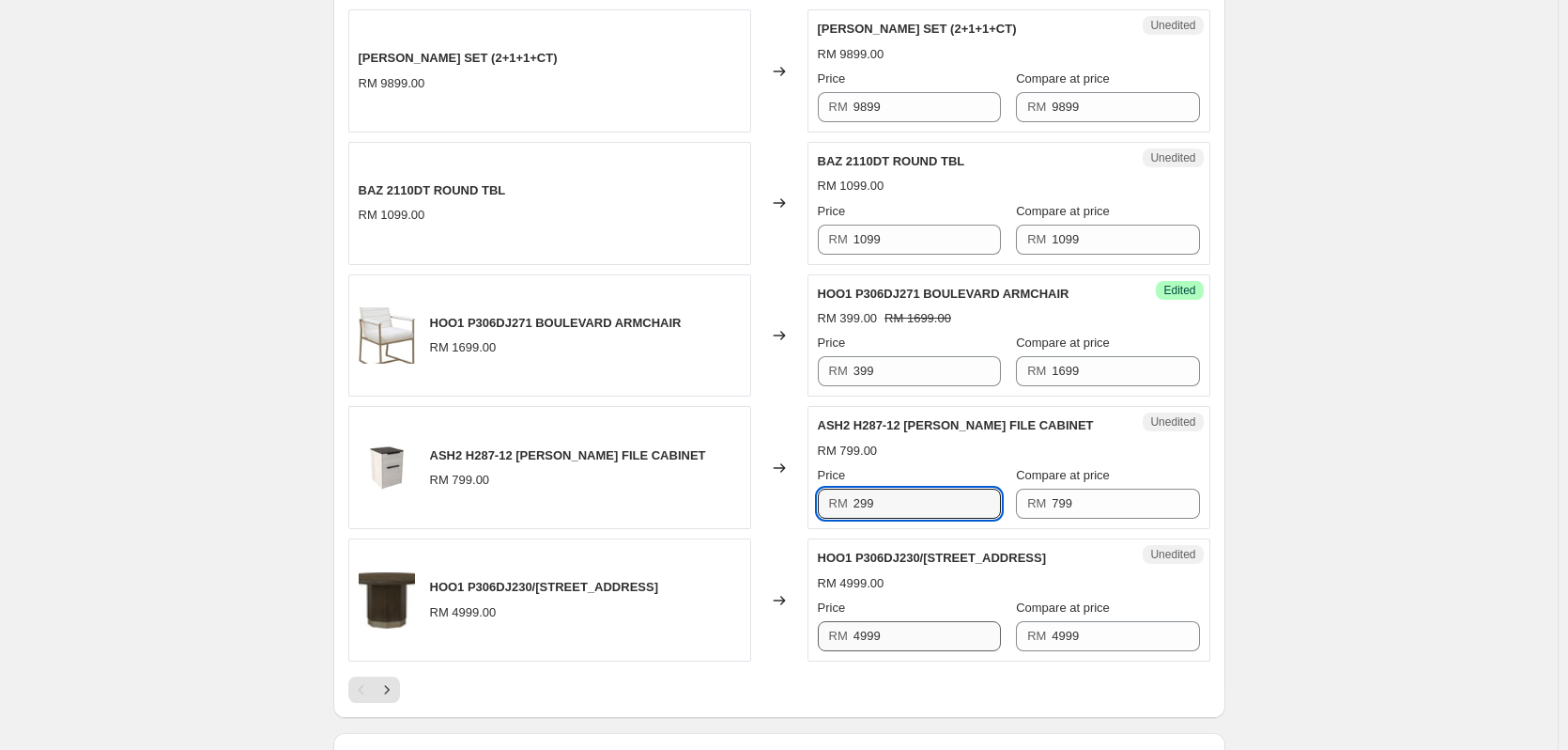
type input "299"
click at [867, 630] on input "4999" at bounding box center [927, 635] width 147 height 30
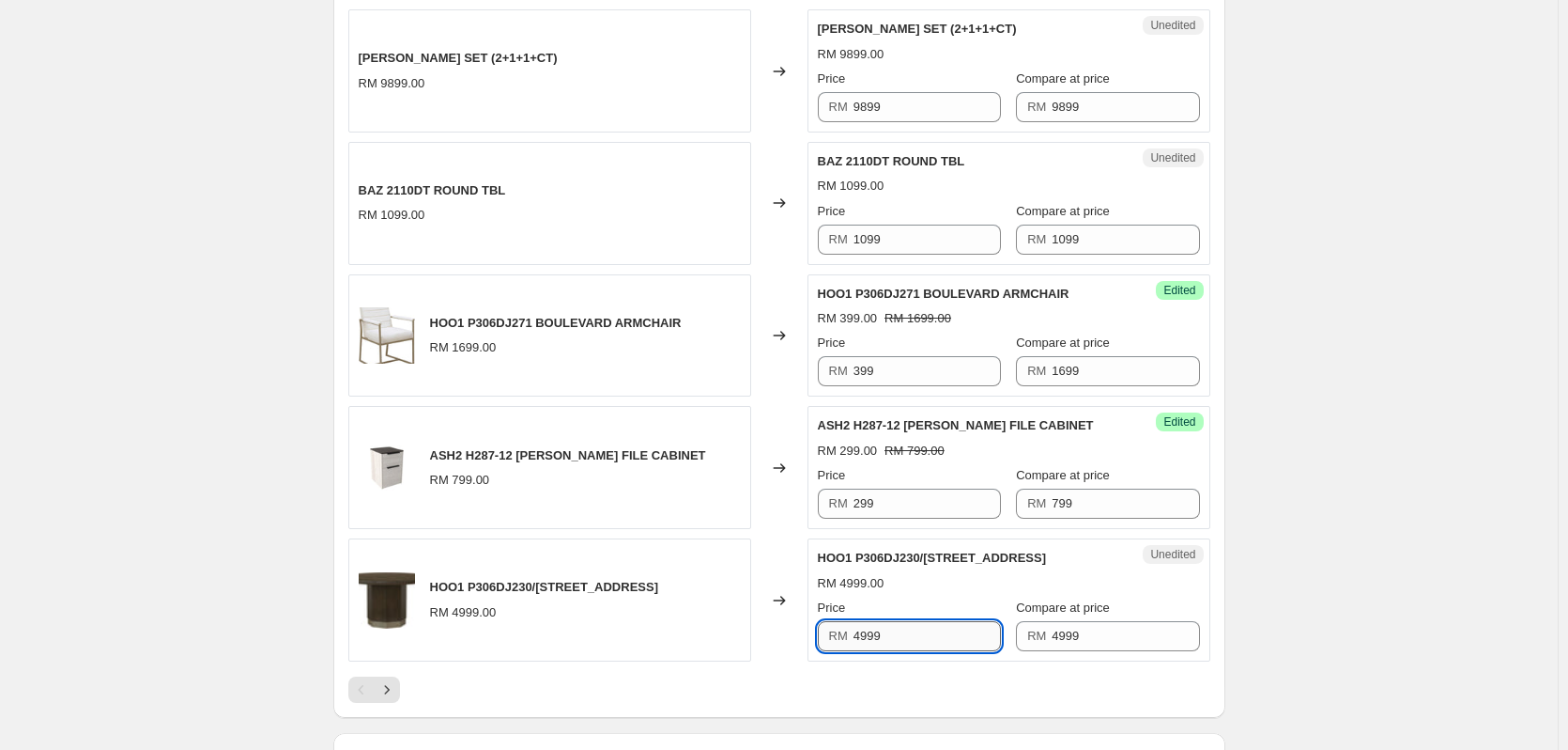
click at [867, 630] on input "4999" at bounding box center [927, 635] width 147 height 30
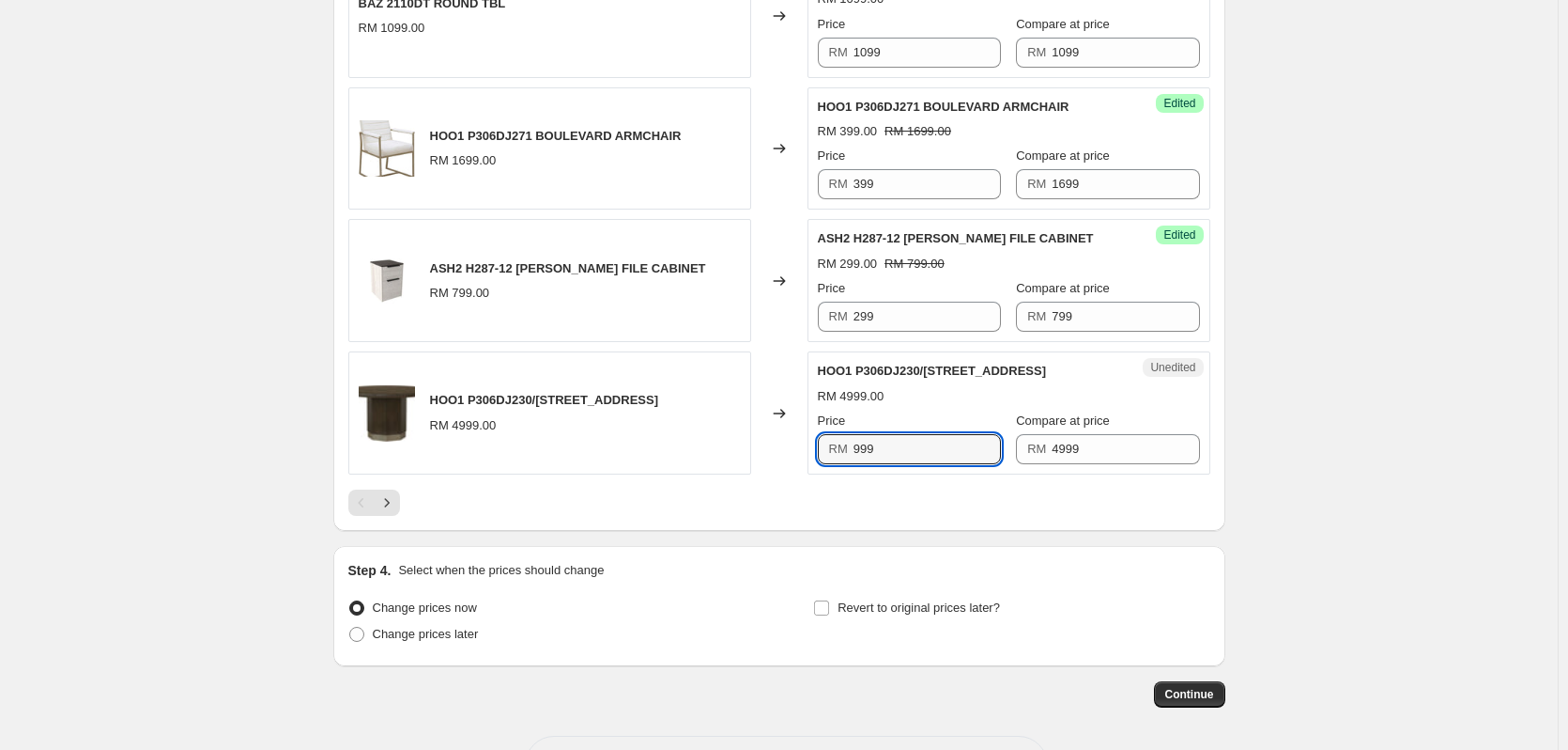
scroll to position [3006, 0]
type input "999"
click at [394, 498] on icon "Next" at bounding box center [386, 501] width 19 height 19
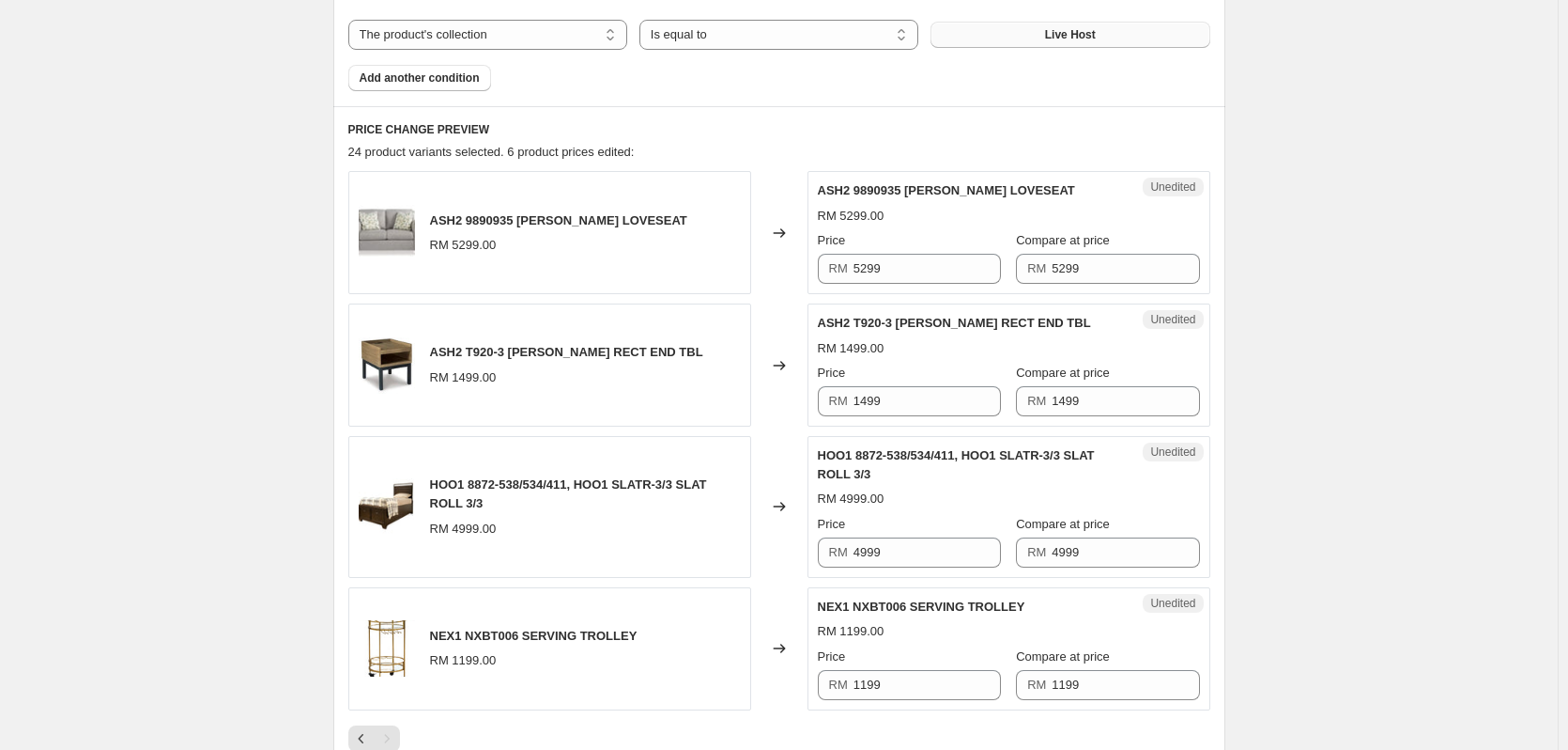
scroll to position [699, 0]
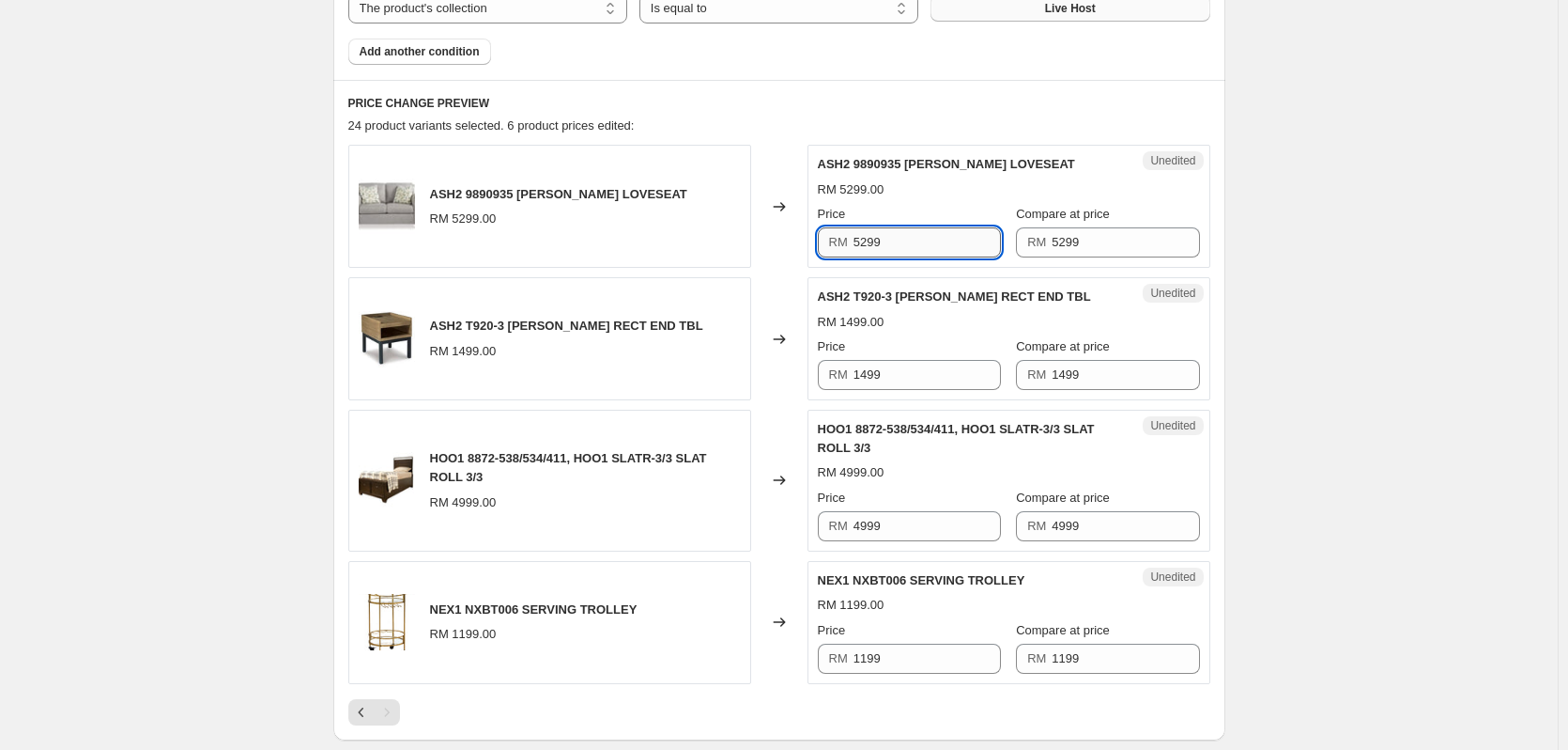
click at [934, 246] on input "5299" at bounding box center [927, 242] width 147 height 30
type input "1899"
click at [892, 388] on input "1499" at bounding box center [927, 375] width 147 height 30
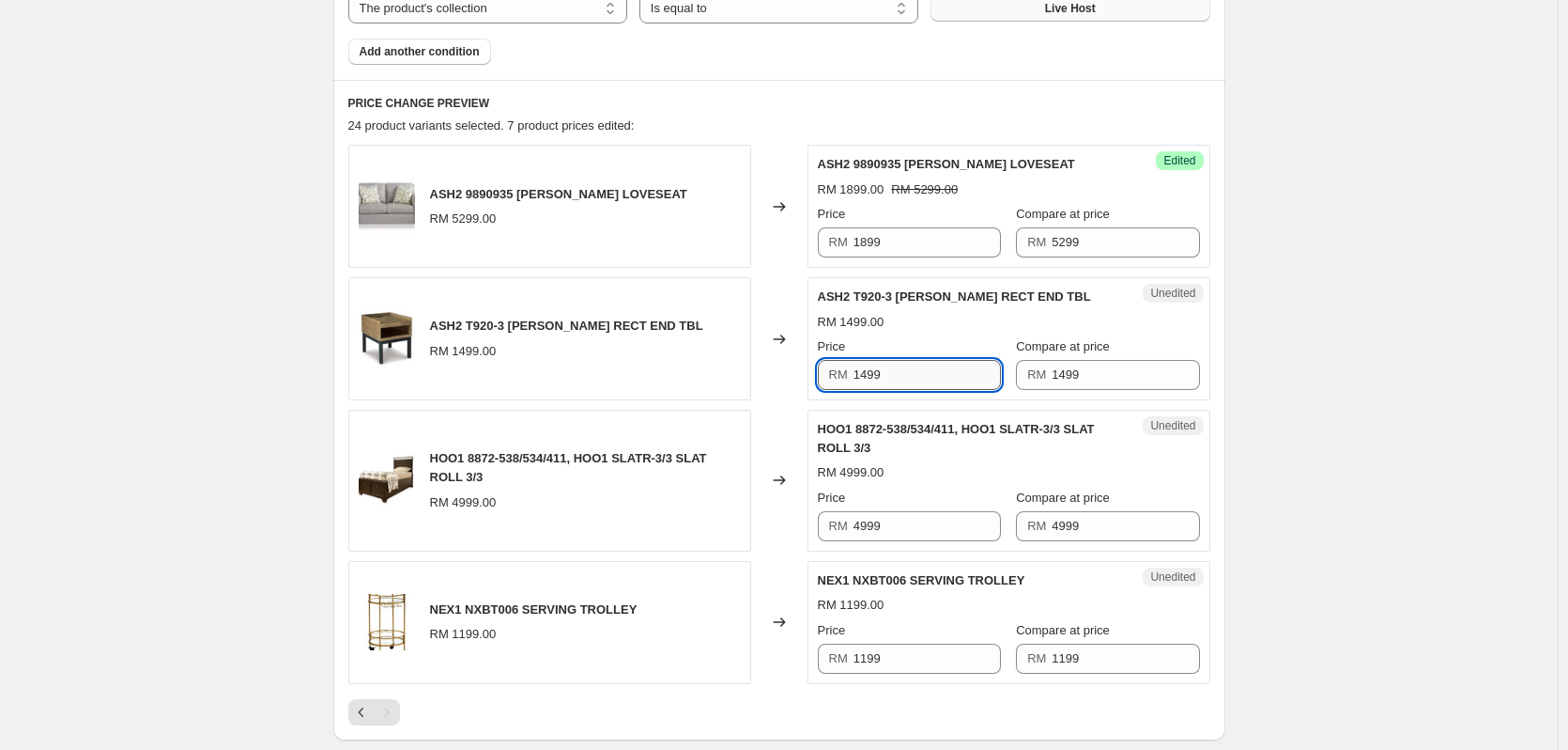
click at [892, 388] on input "1499" at bounding box center [927, 375] width 147 height 30
type input "599"
click at [869, 665] on input "1199" at bounding box center [927, 658] width 147 height 30
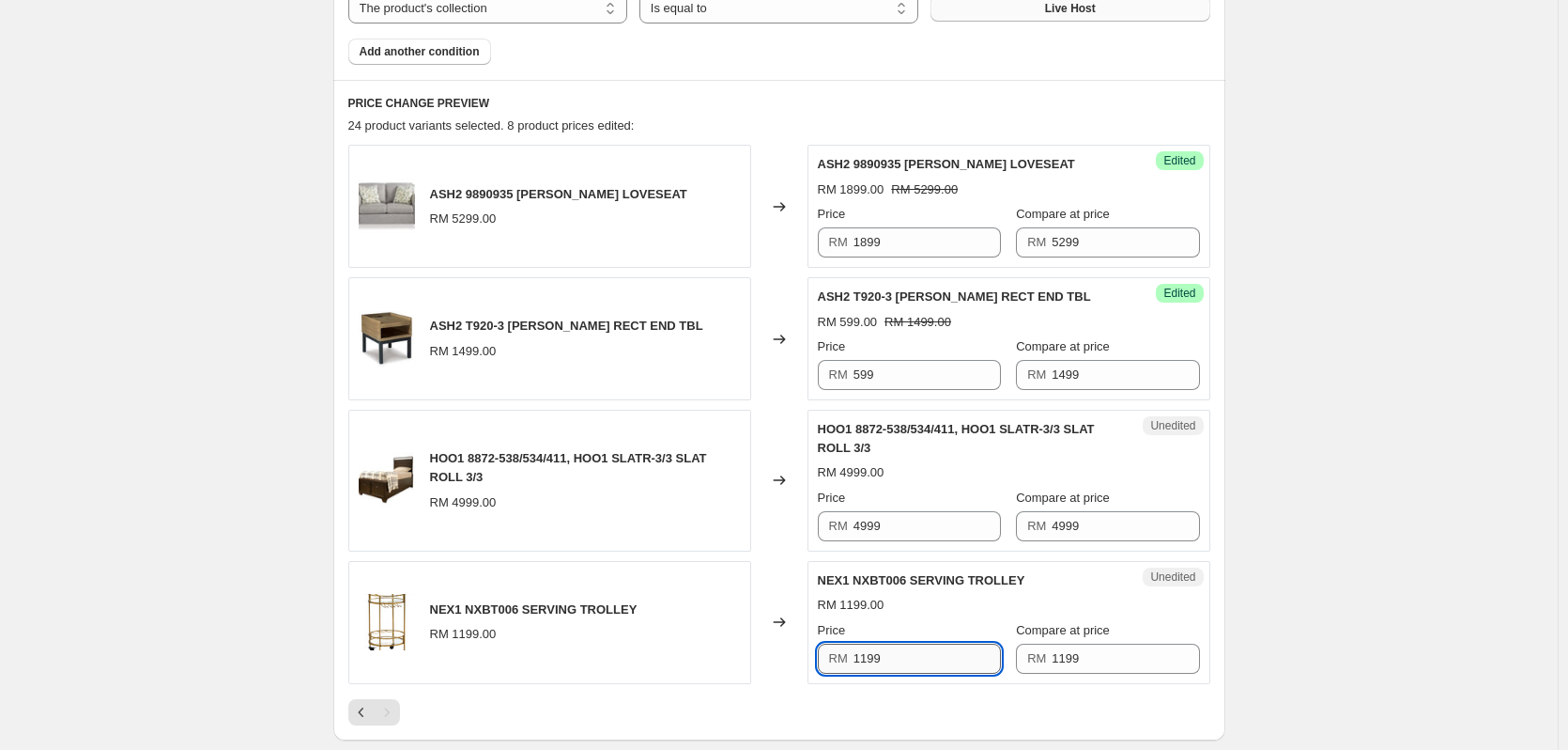
click at [869, 665] on input "1199" at bounding box center [927, 658] width 147 height 30
click at [921, 655] on input "1199" at bounding box center [927, 658] width 147 height 30
type input "349"
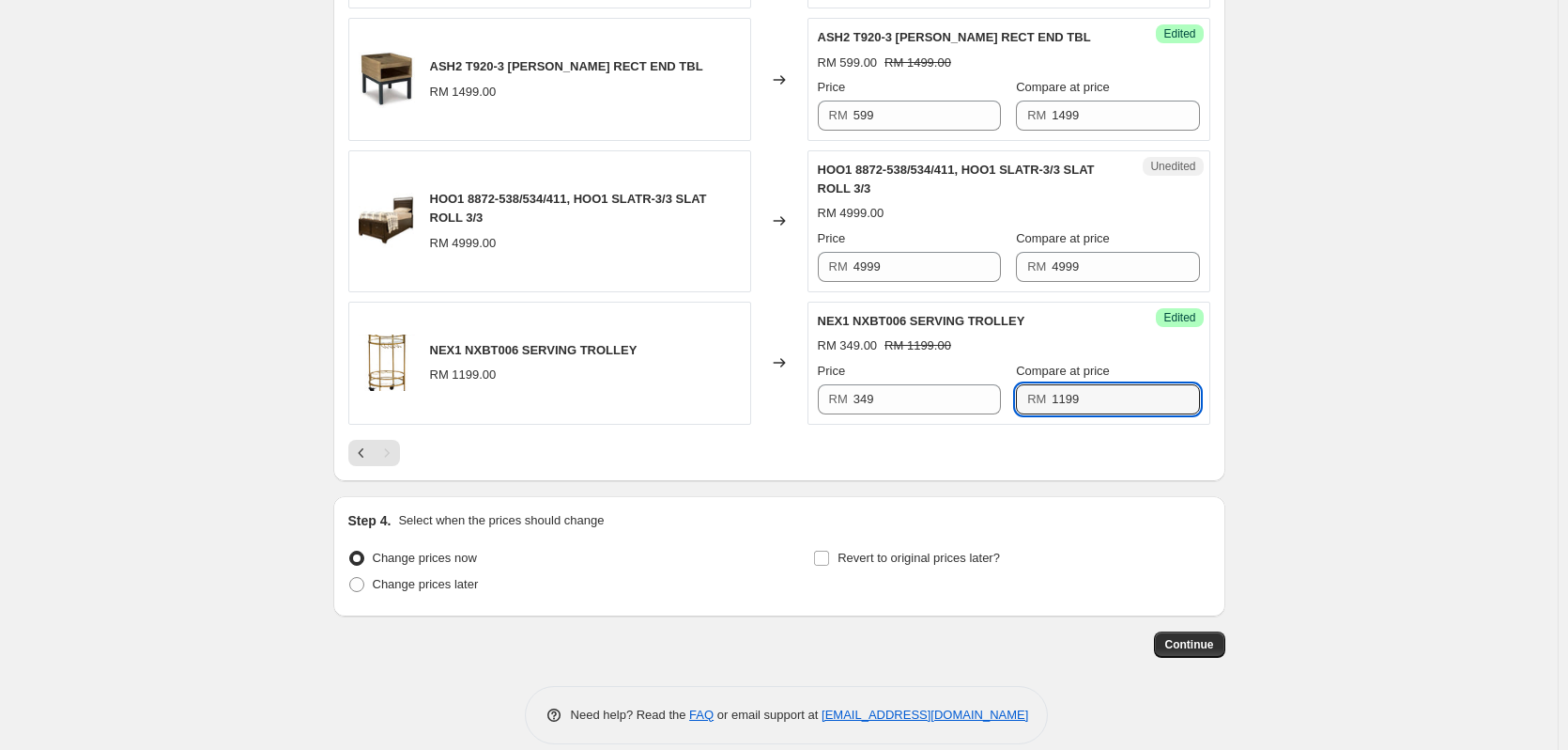
scroll to position [980, 0]
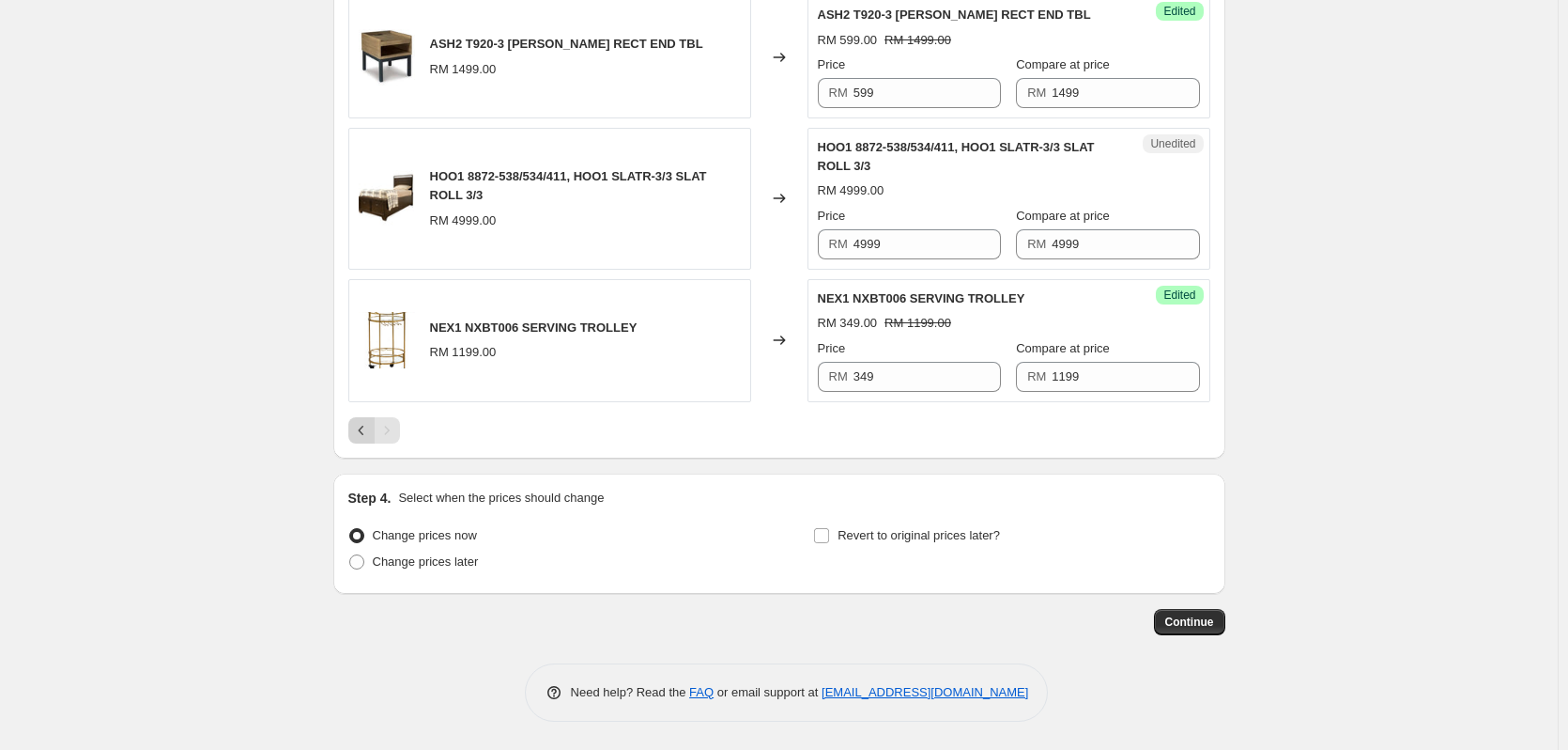
click at [364, 429] on icon "Previous" at bounding box center [361, 431] width 6 height 10
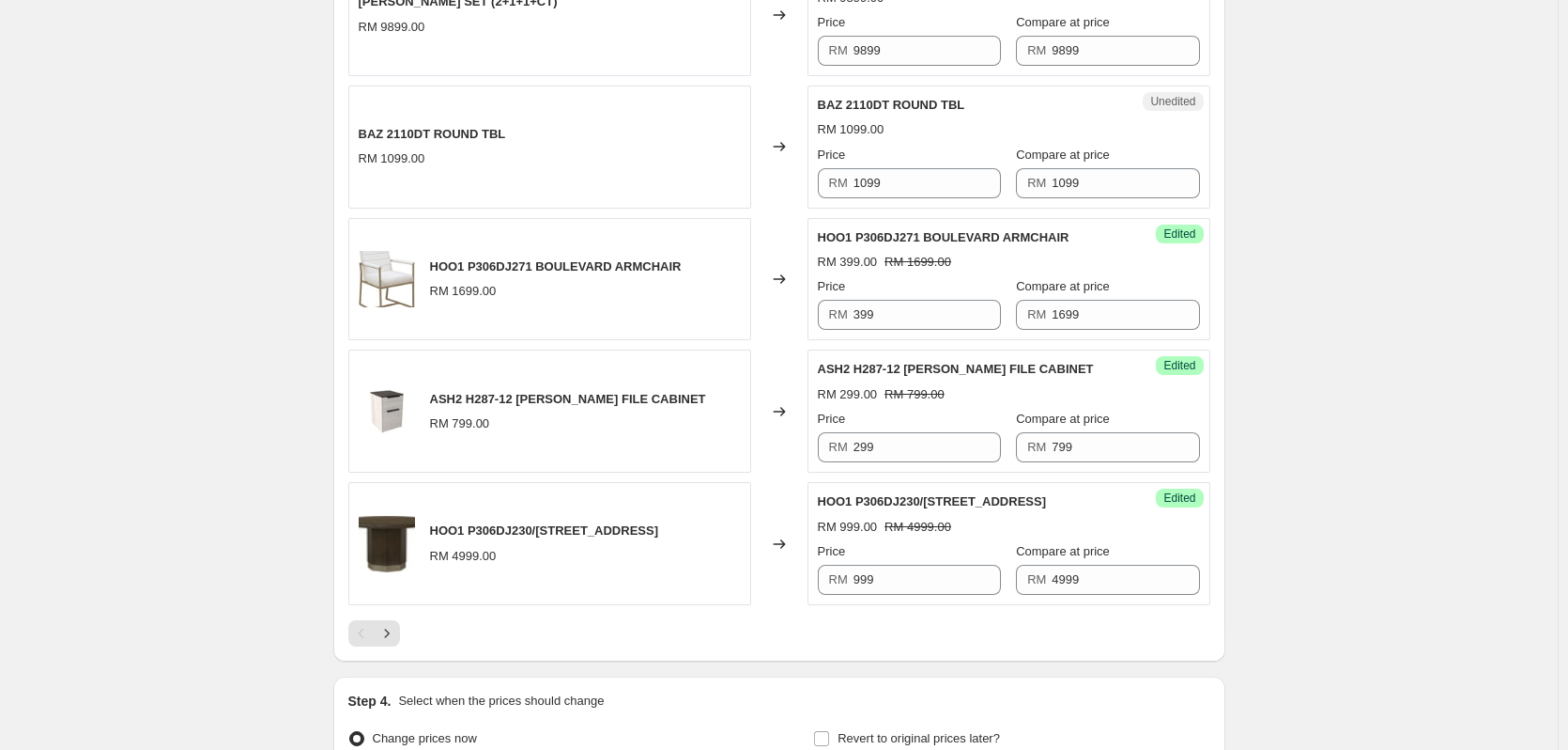
scroll to position [3077, 0]
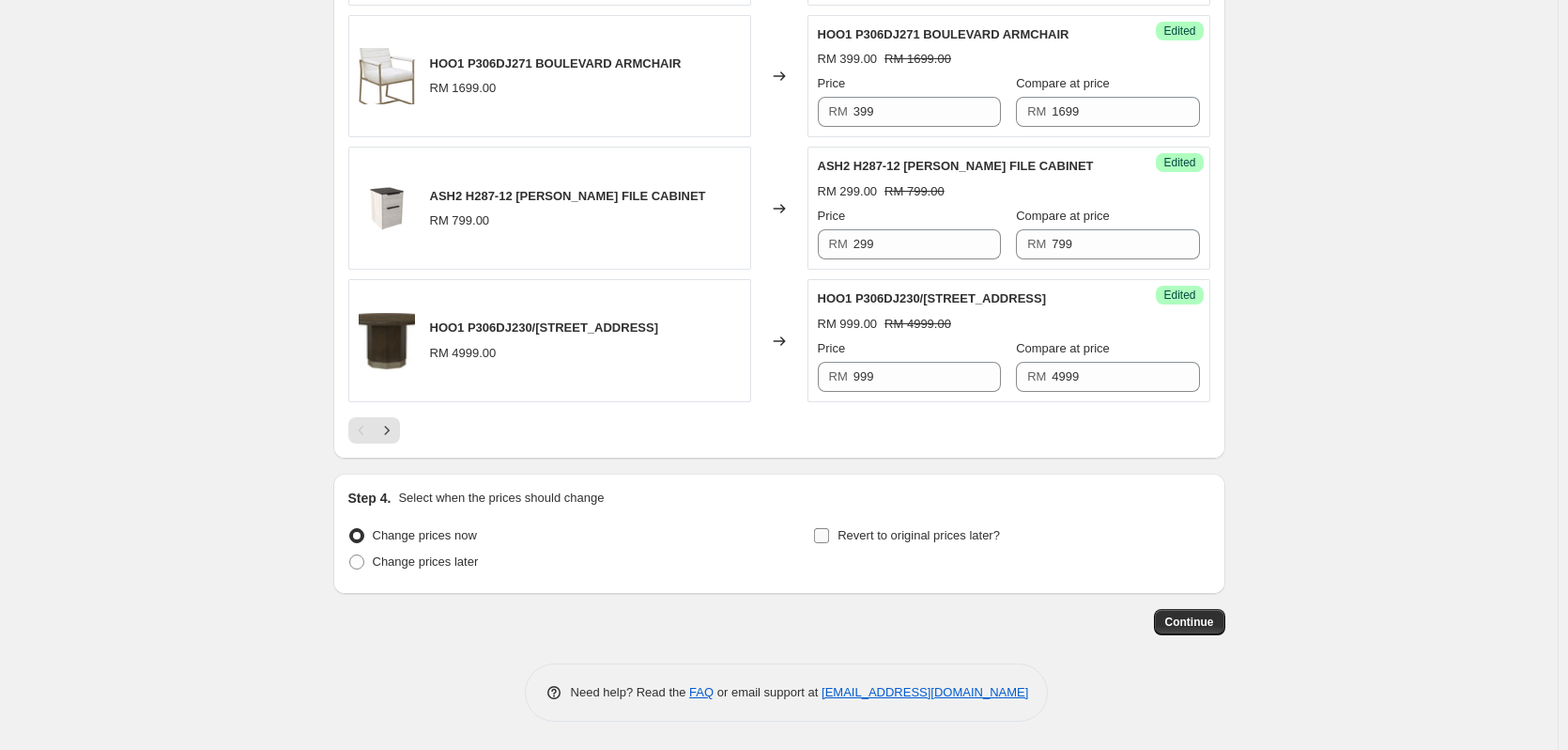
click at [826, 537] on input "Revert to original prices later?" at bounding box center [821, 535] width 15 height 15
checkbox input "true"
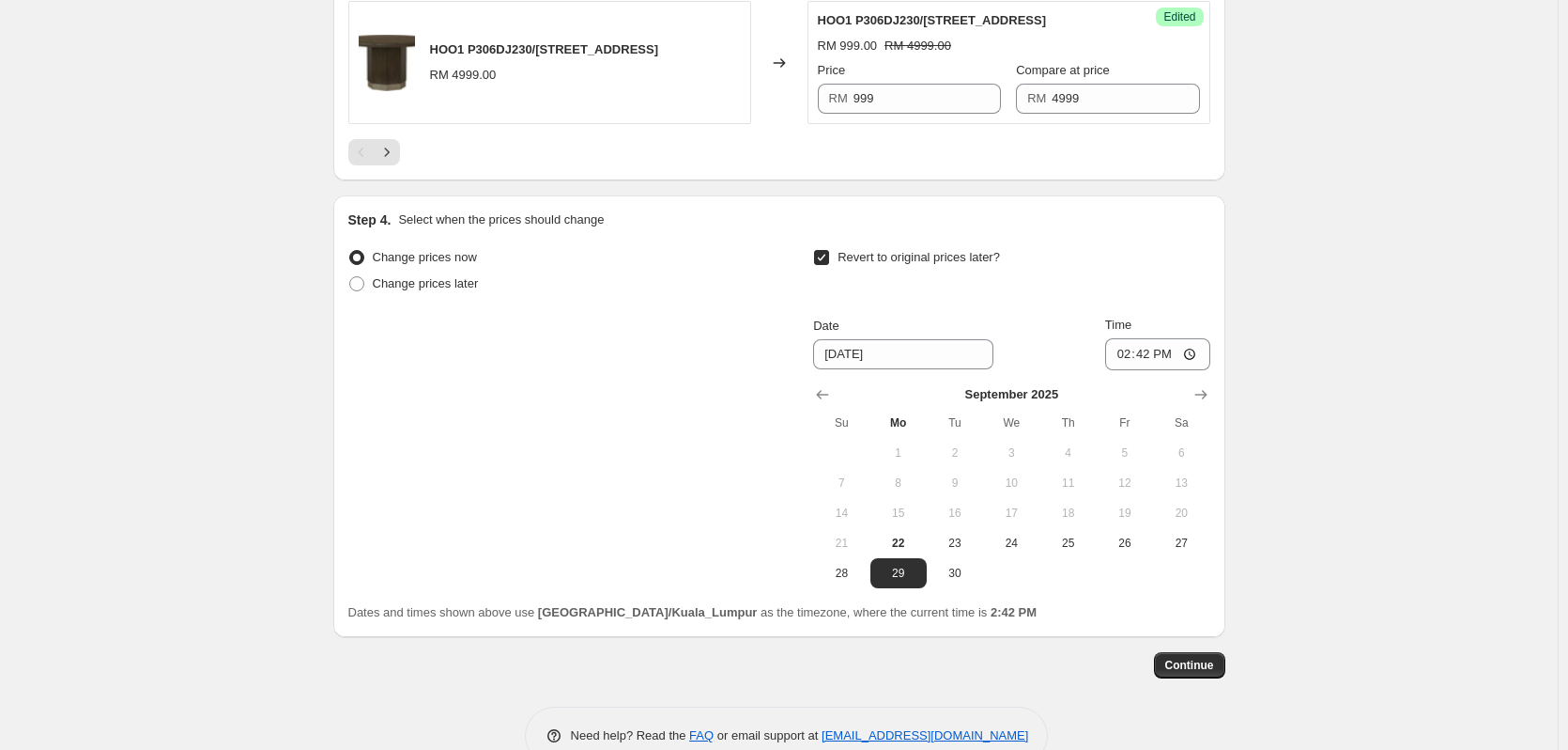
scroll to position [3359, 0]
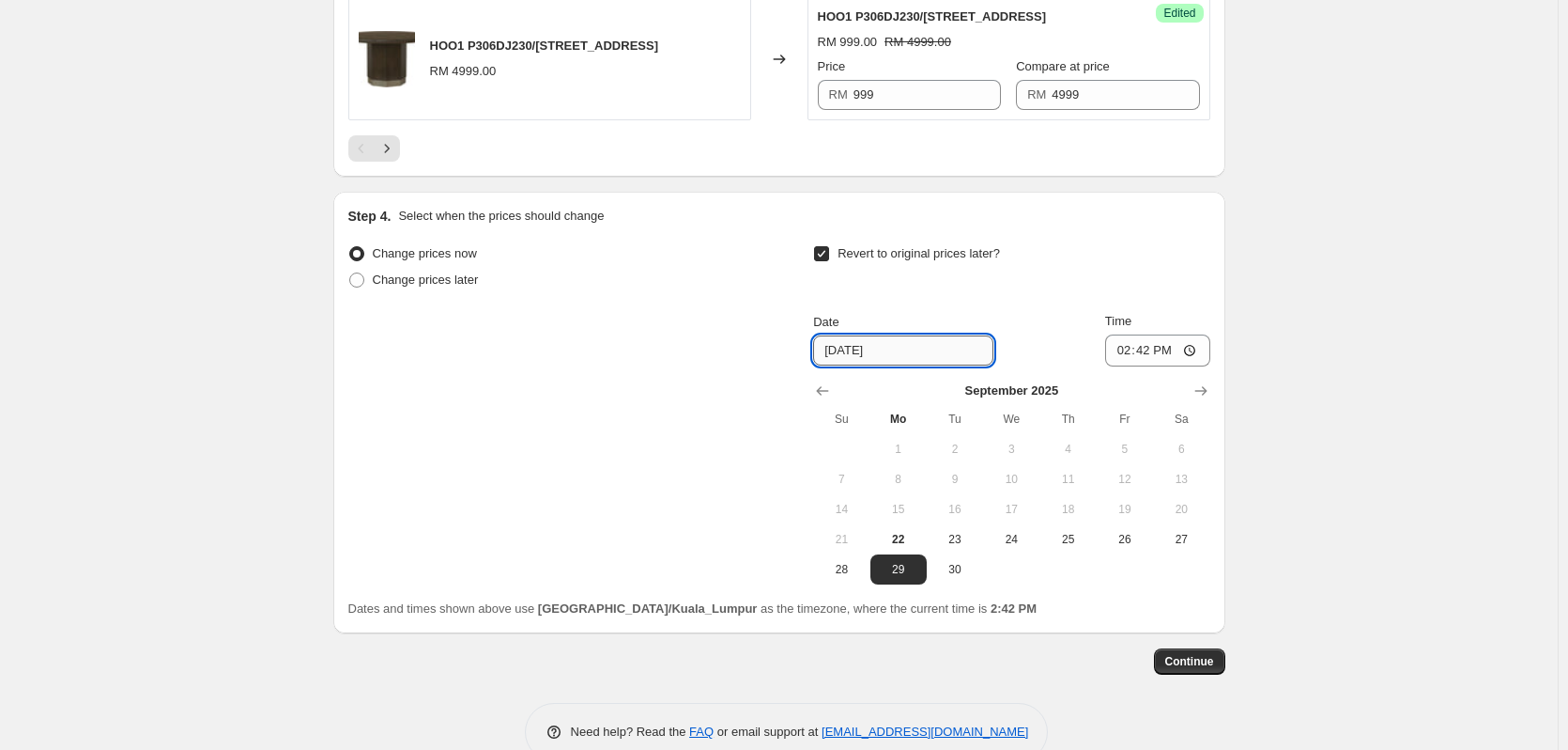
click at [907, 365] on input "9/29/2025" at bounding box center [903, 350] width 181 height 30
click at [961, 540] on span "23" at bounding box center [955, 539] width 41 height 15
type input "9/23/2025"
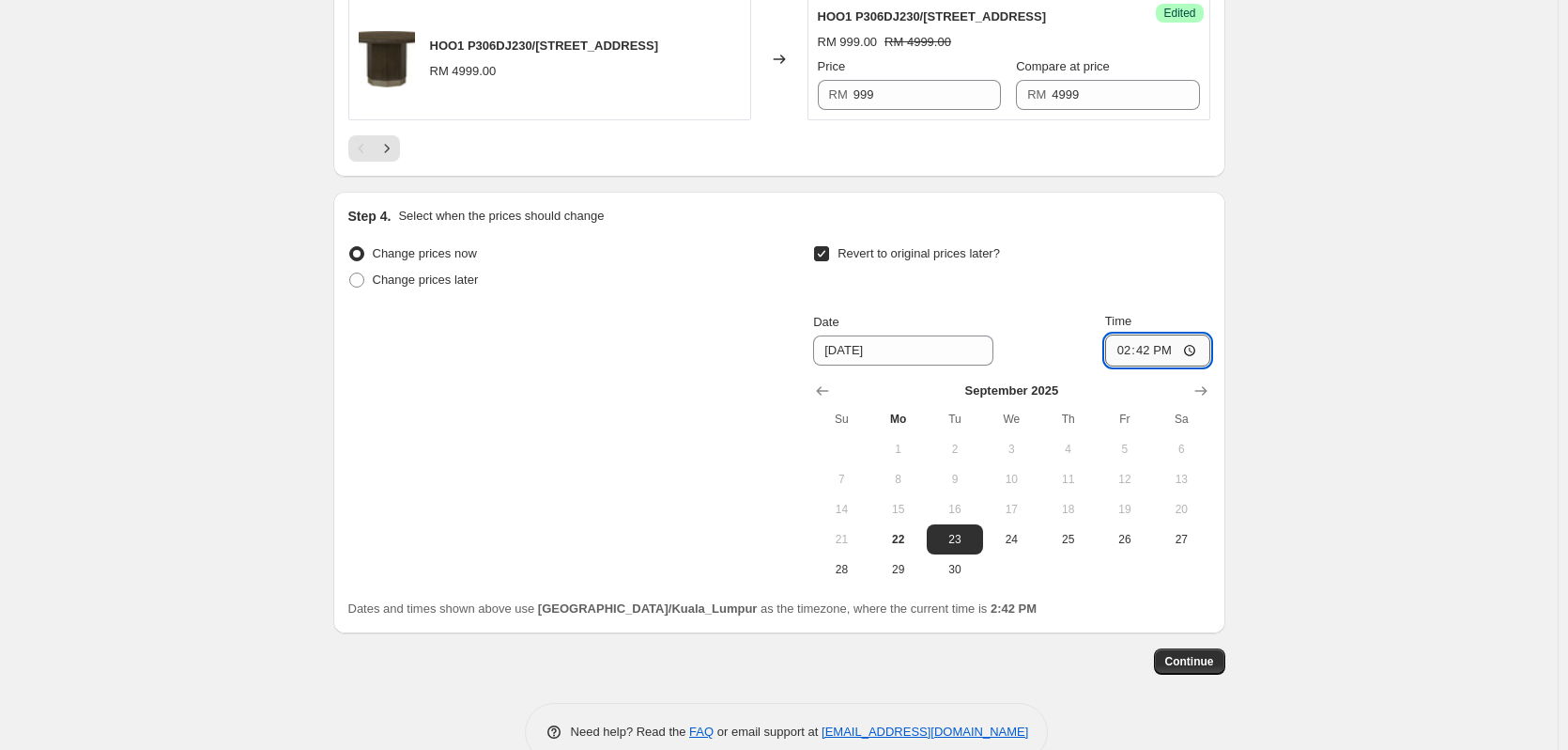
click at [1146, 353] on input "14:42" at bounding box center [1158, 350] width 105 height 32
click at [1070, 669] on div "Continue" at bounding box center [779, 661] width 892 height 27
click at [1003, 668] on div "Continue" at bounding box center [779, 661] width 892 height 27
click at [1124, 359] on input "14:45" at bounding box center [1158, 350] width 105 height 32
type input "15:00"
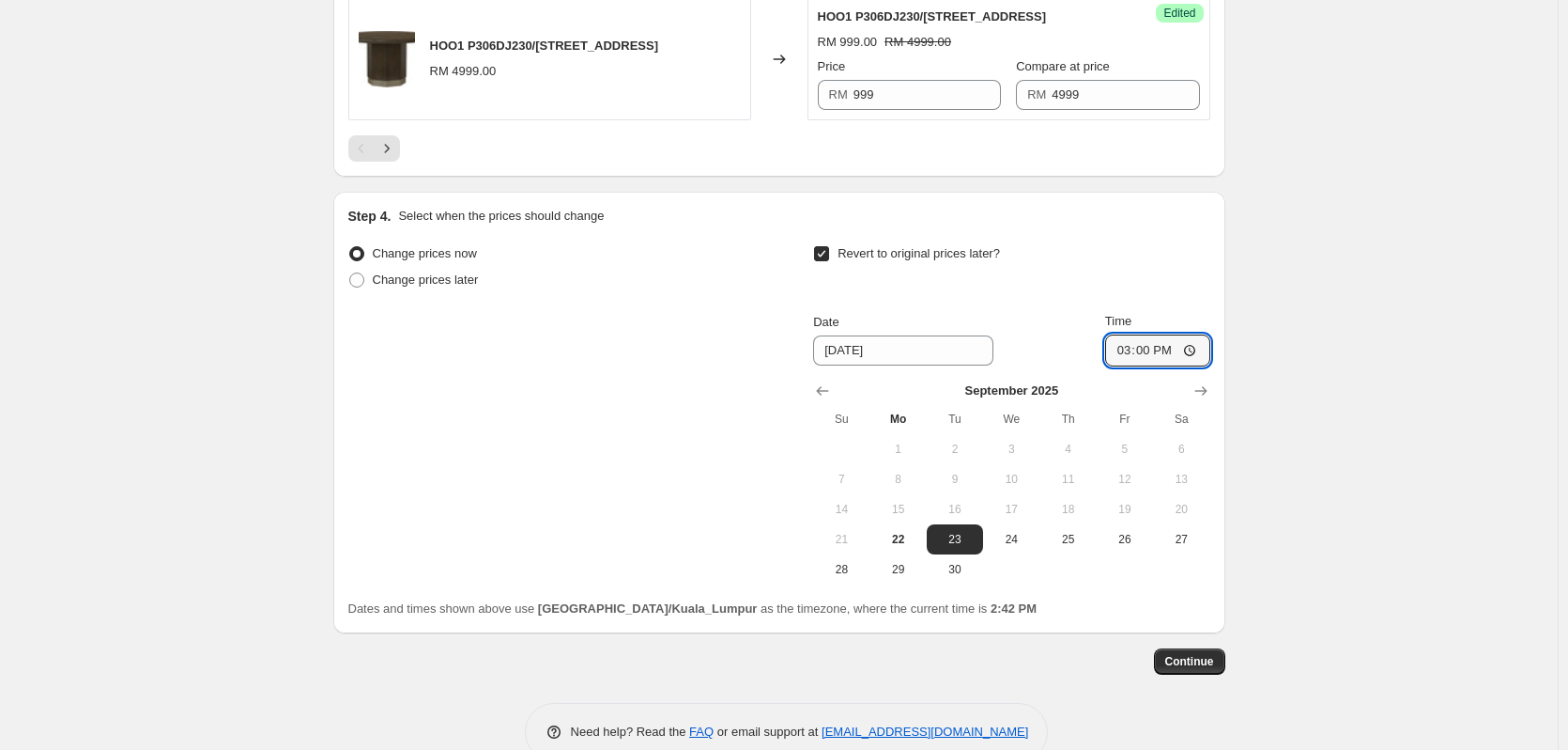
click at [1123, 352] on input "15:00" at bounding box center [1158, 350] width 105 height 32
type input "14:59"
click at [1214, 659] on span "Continue" at bounding box center [1190, 661] width 48 height 15
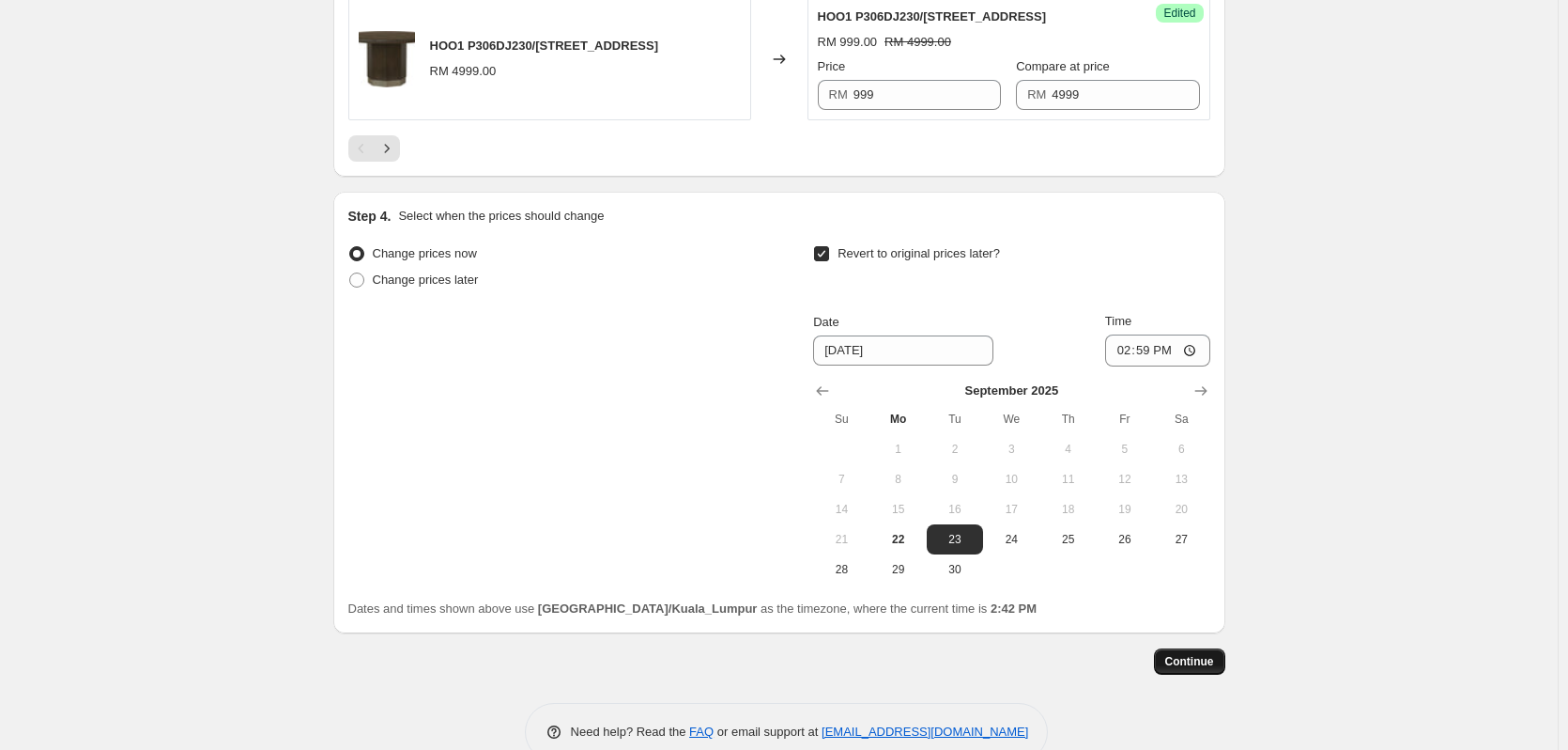
scroll to position [0, 0]
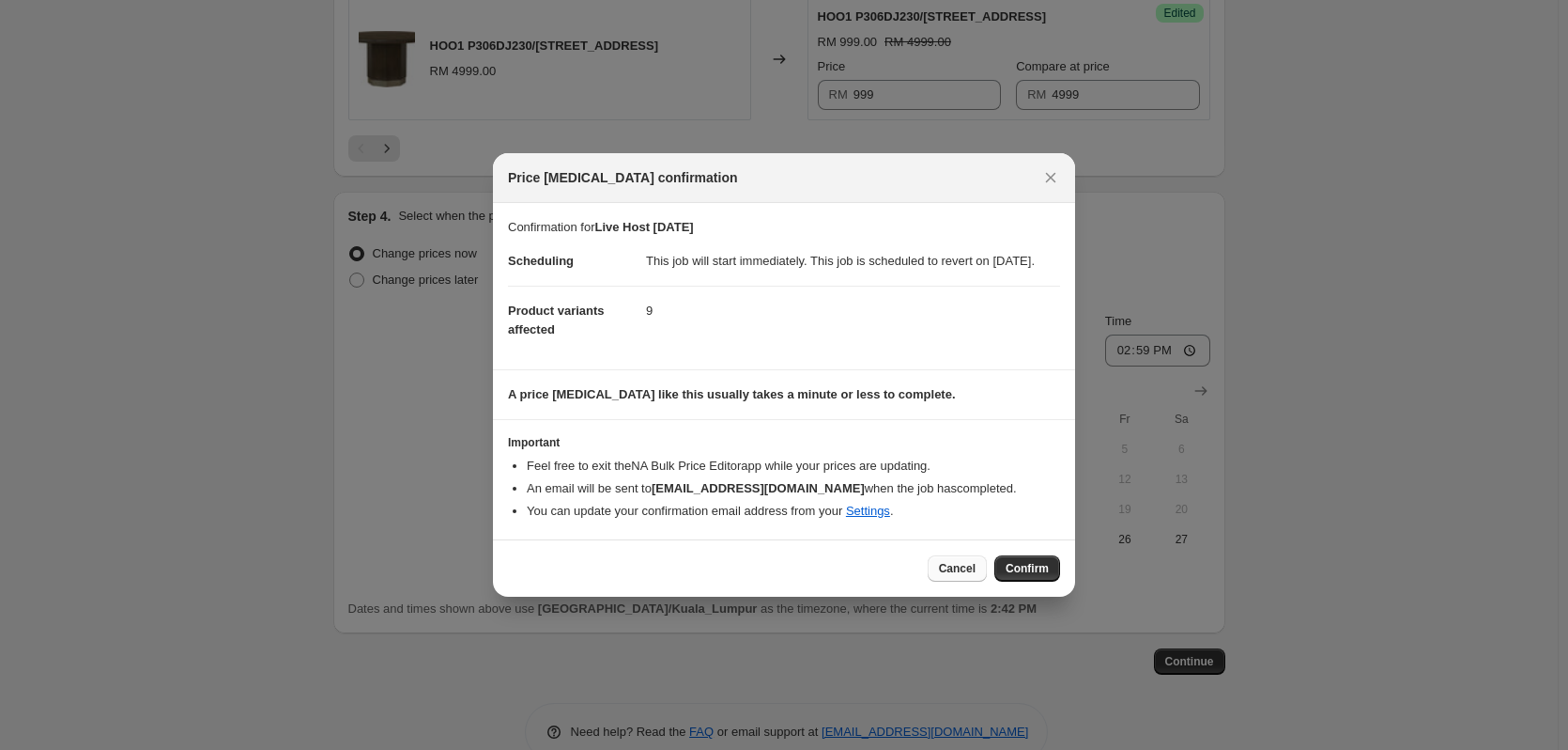
click at [936, 572] on button "Cancel" at bounding box center [957, 568] width 59 height 27
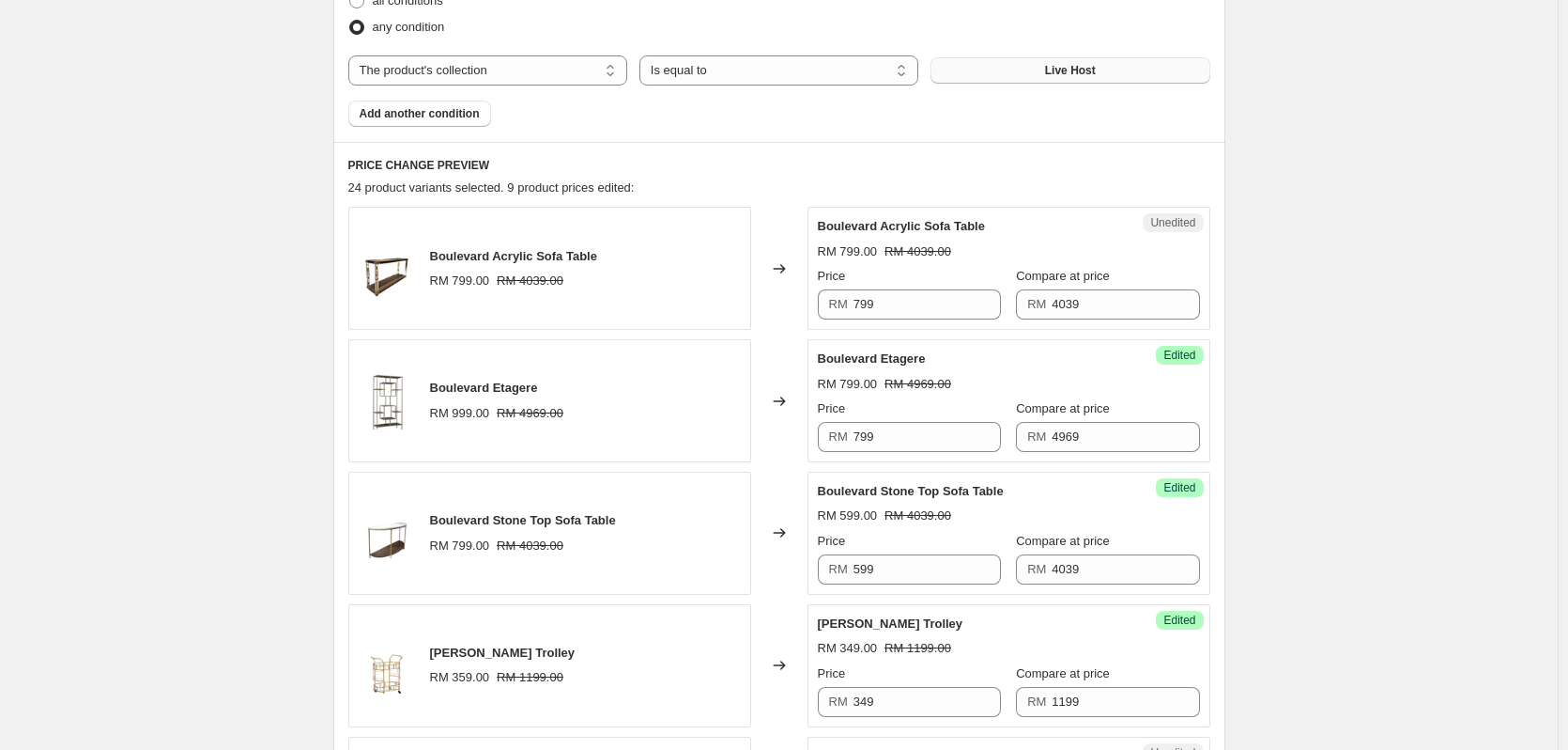
scroll to position [635, 0]
click at [884, 321] on input "799" at bounding box center [927, 306] width 147 height 30
type input "599"
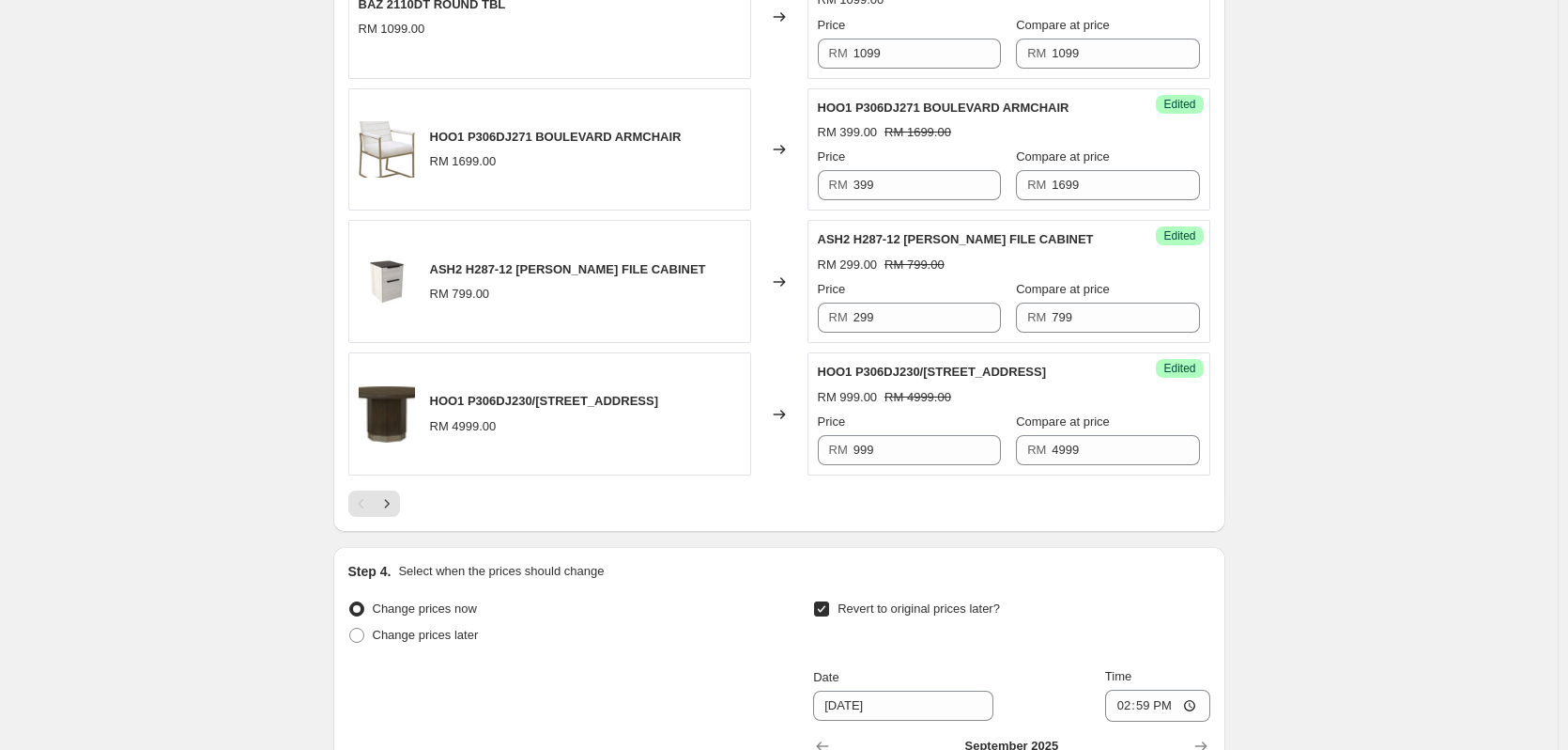
scroll to position [3077, 0]
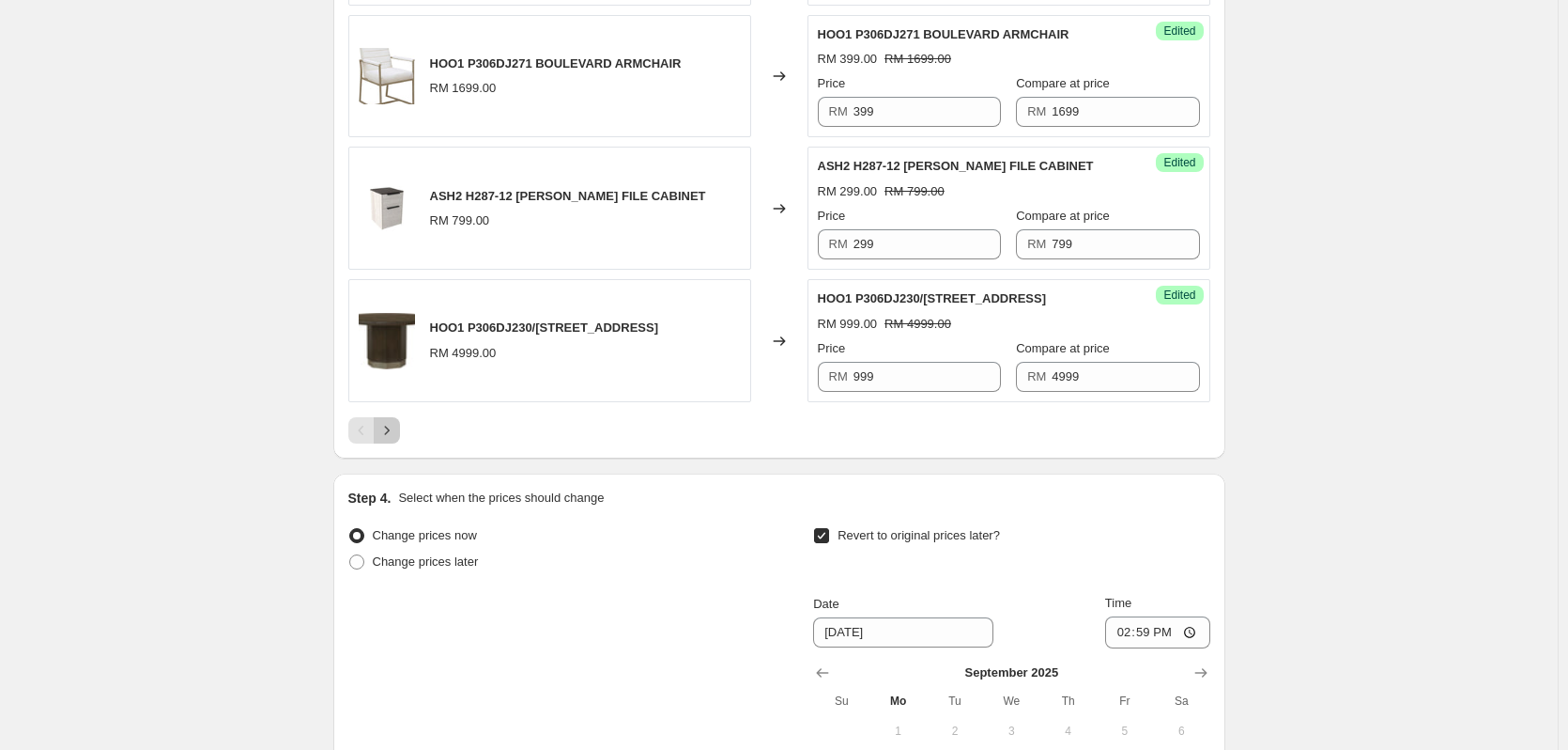
click at [396, 436] on icon "Next" at bounding box center [386, 430] width 19 height 19
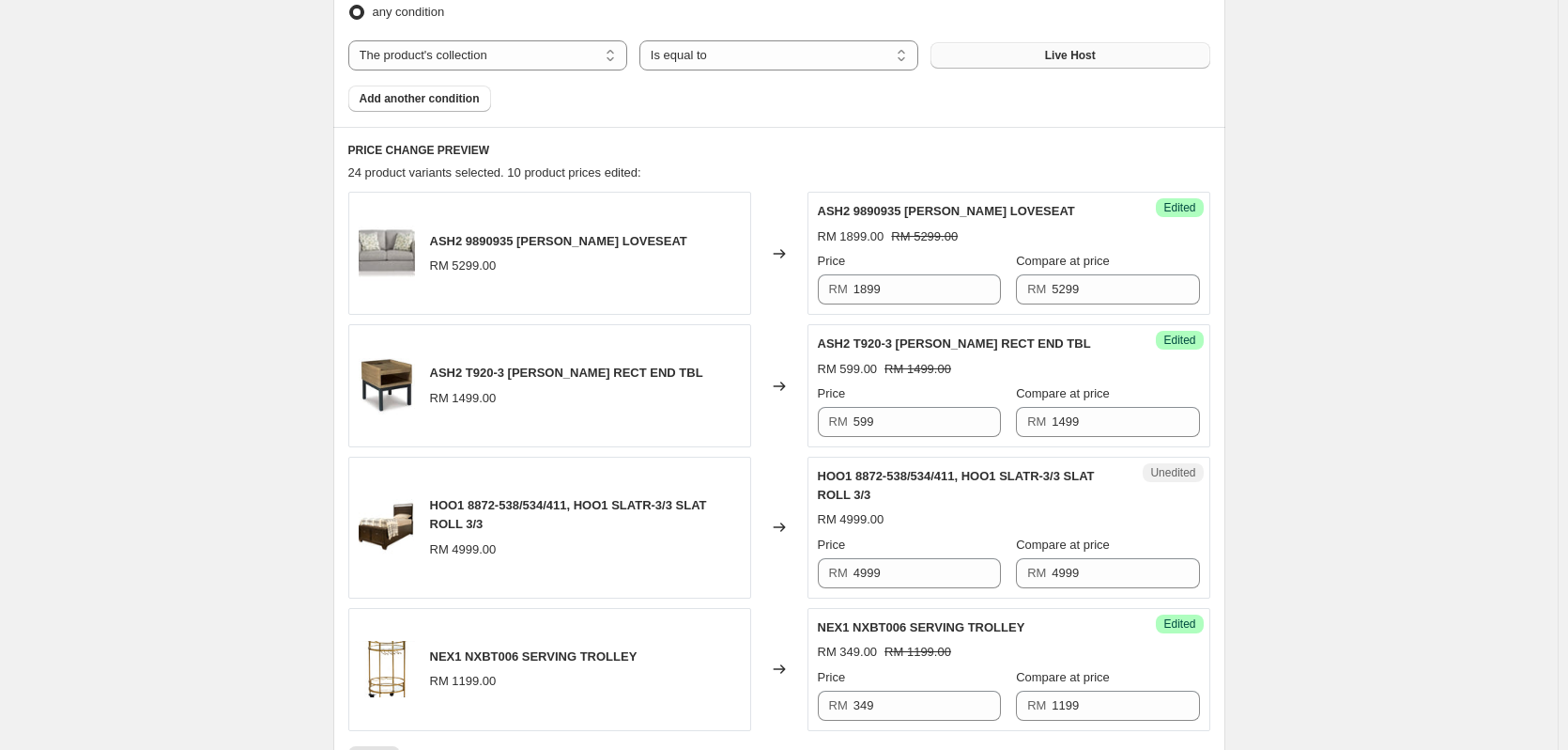
scroll to position [644, 0]
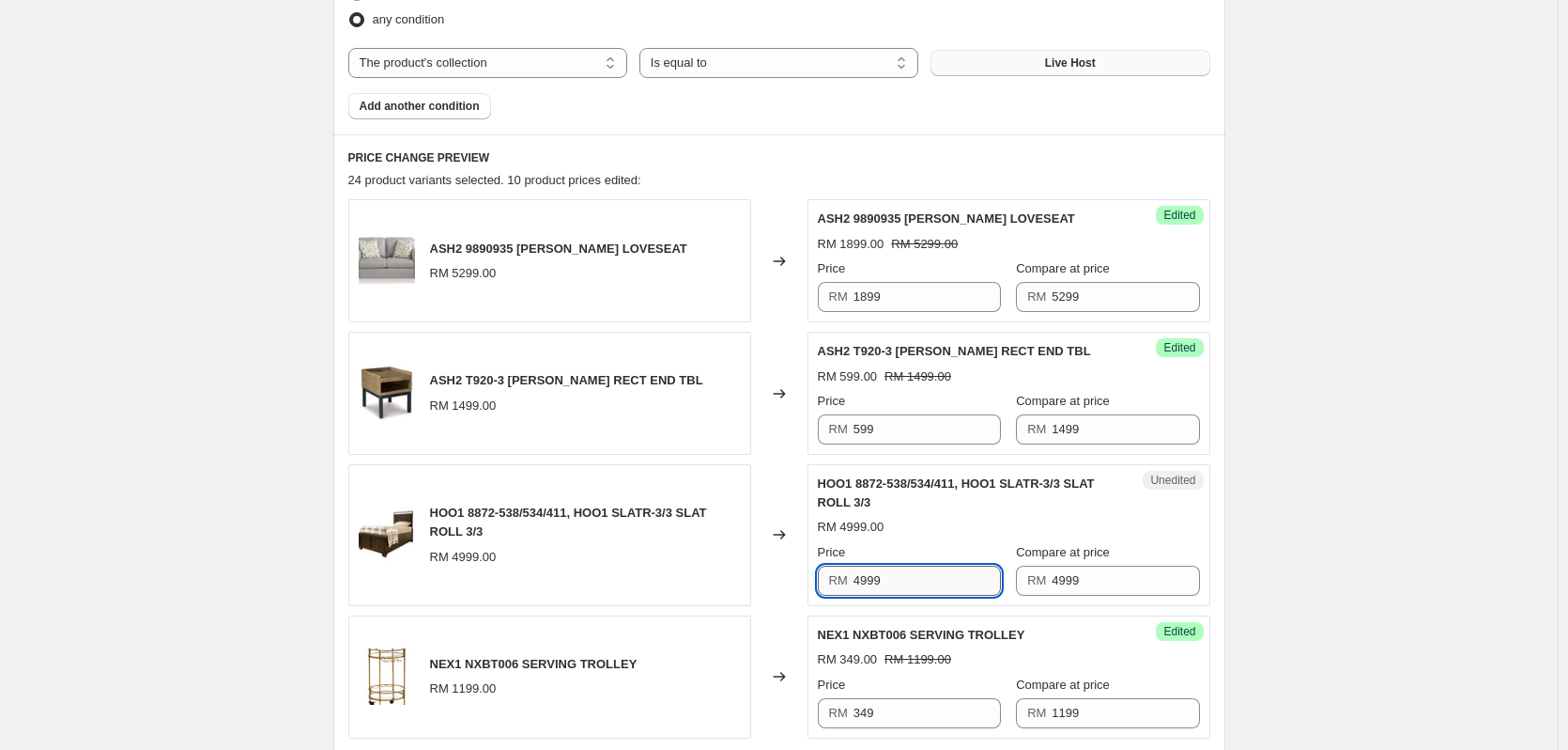
click at [878, 580] on input "4999" at bounding box center [927, 580] width 147 height 30
type input "599"
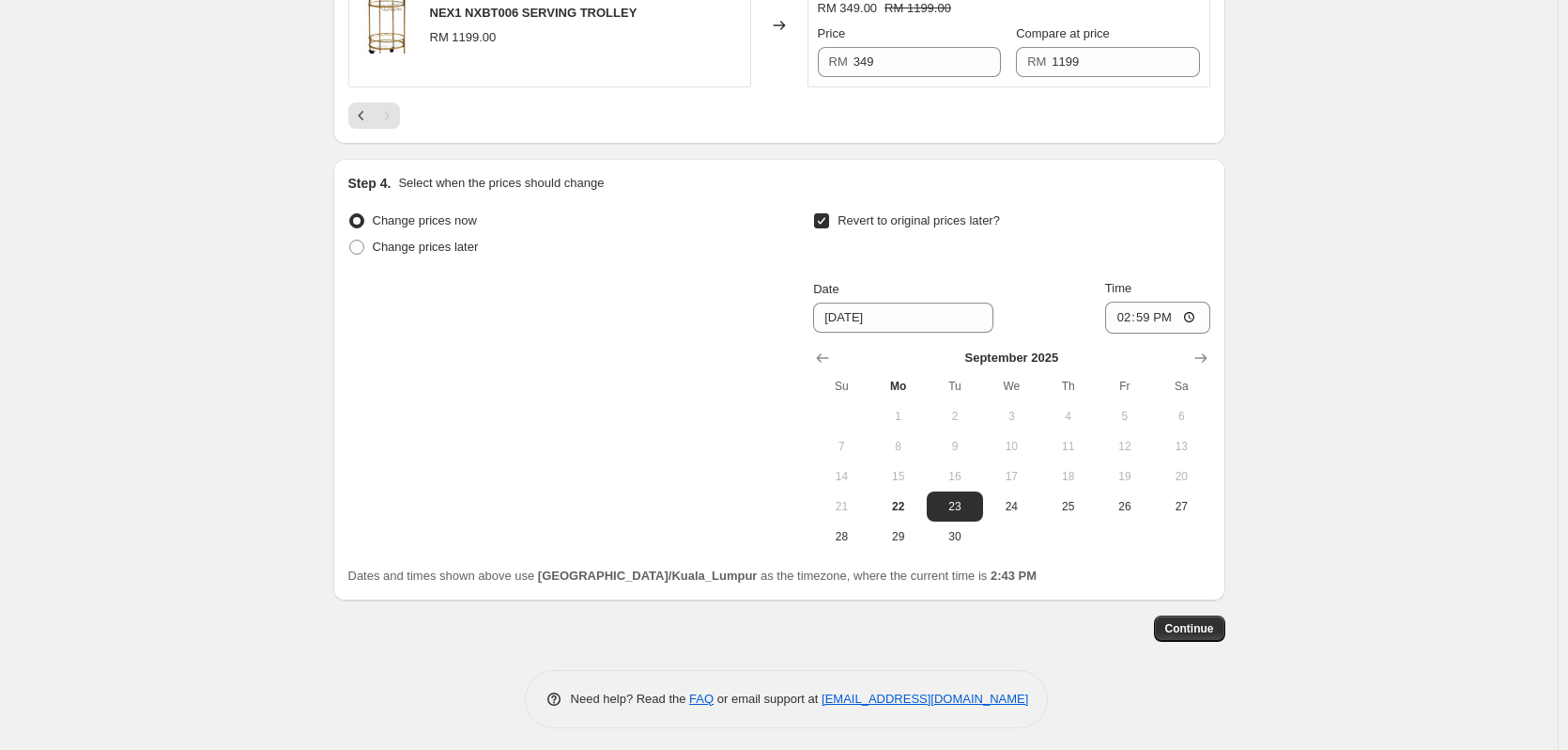
scroll to position [1301, 0]
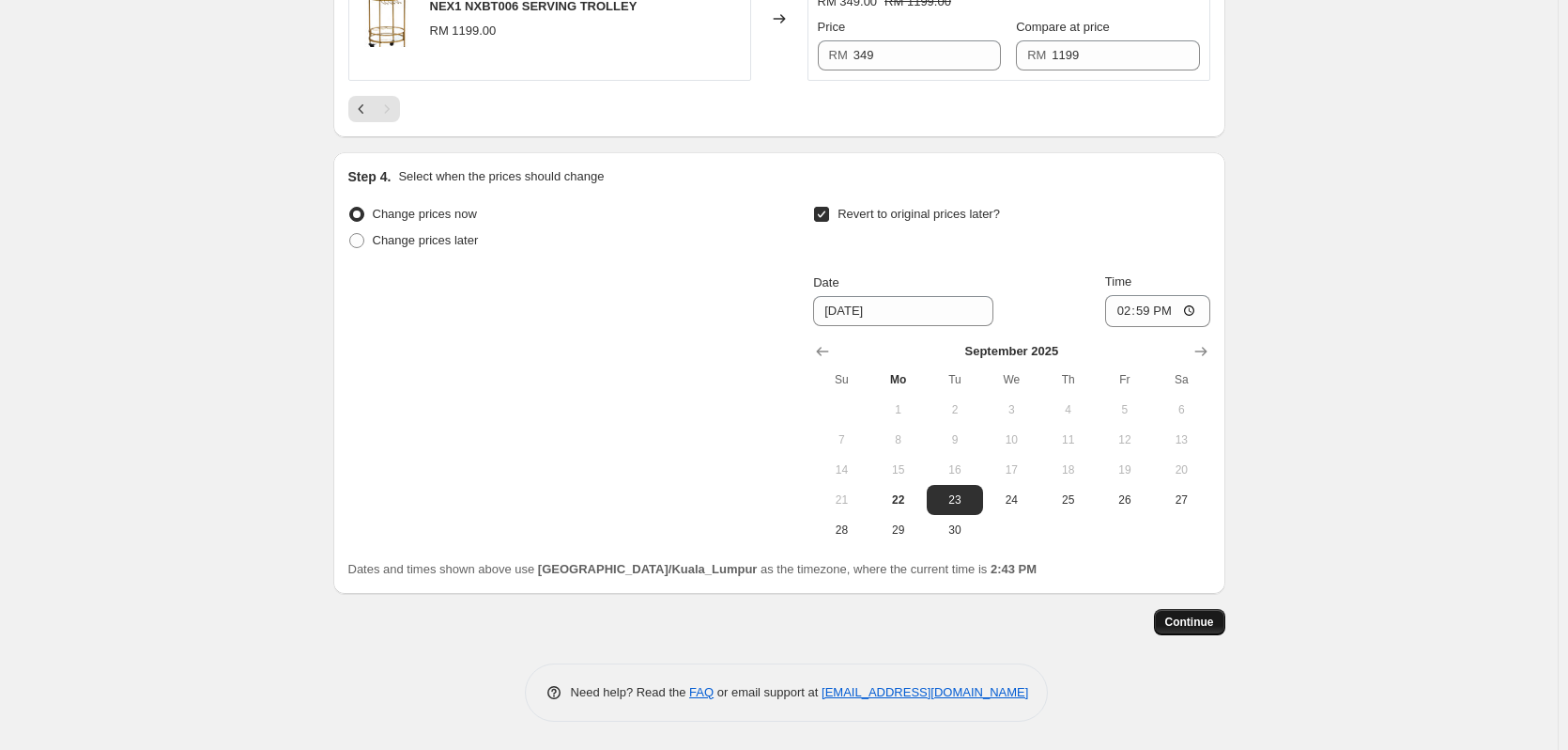
click at [1179, 621] on span "Continue" at bounding box center [1190, 622] width 48 height 15
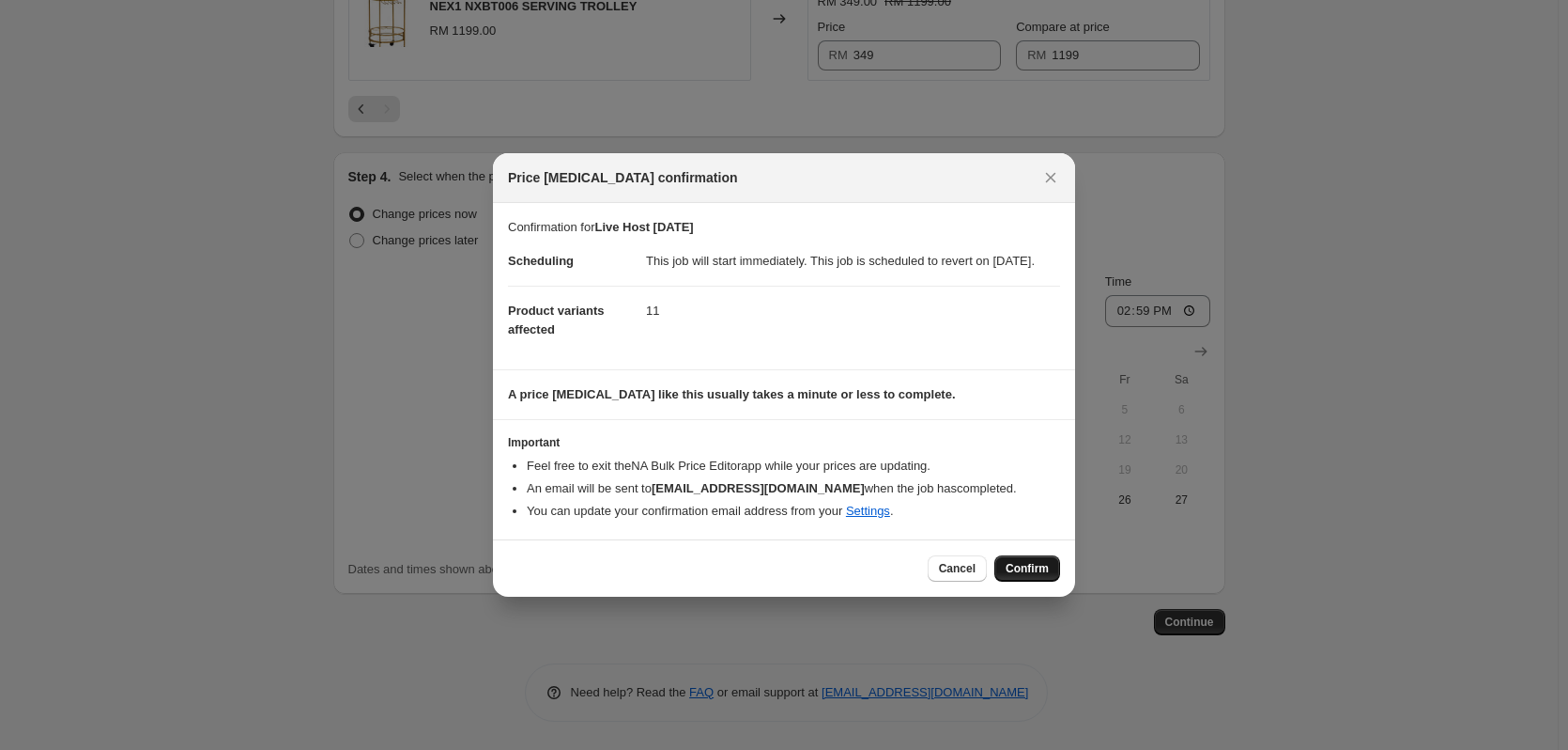
click at [1015, 576] on span "Confirm" at bounding box center [1028, 567] width 43 height 15
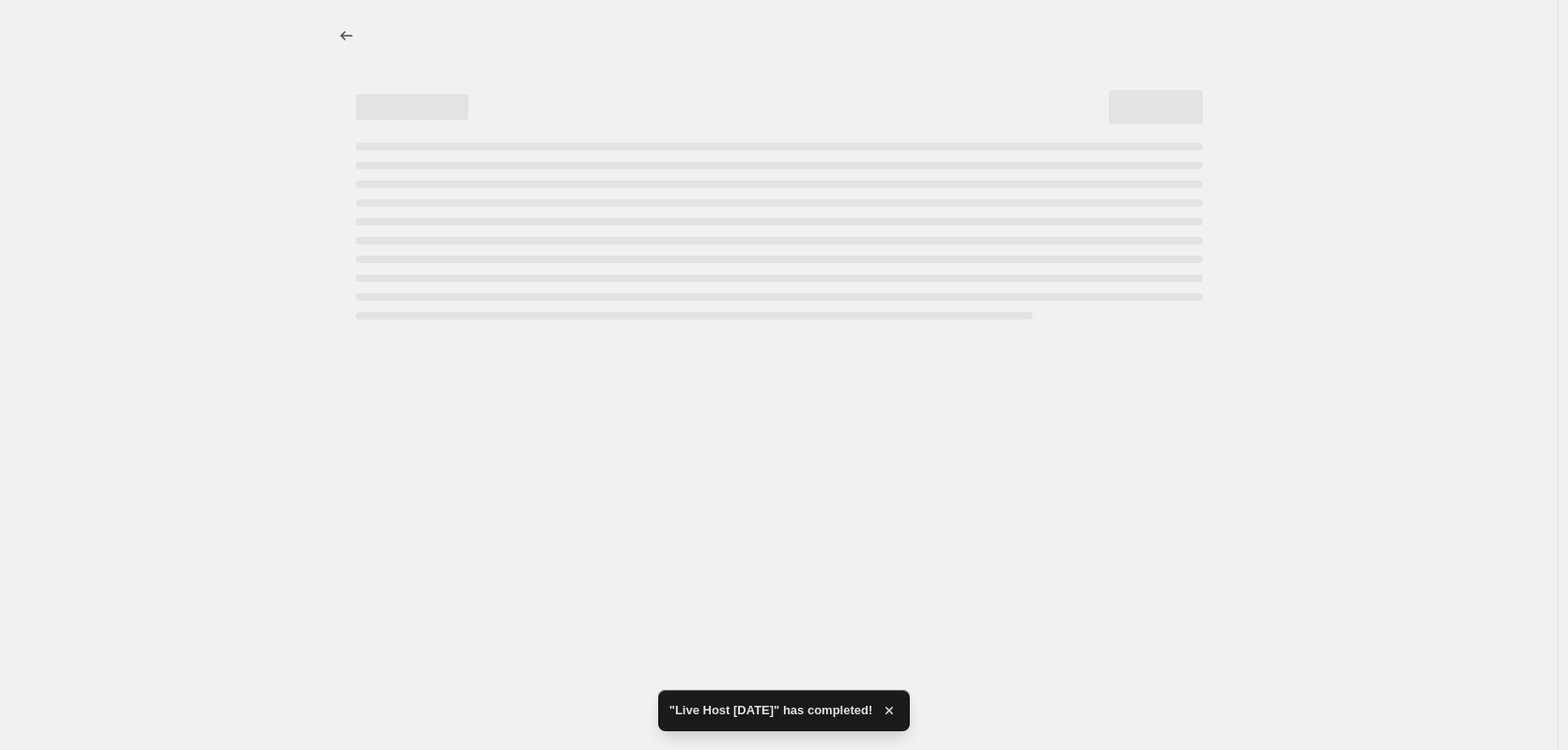
select select "collection"
